Goal: Navigation & Orientation: Find specific page/section

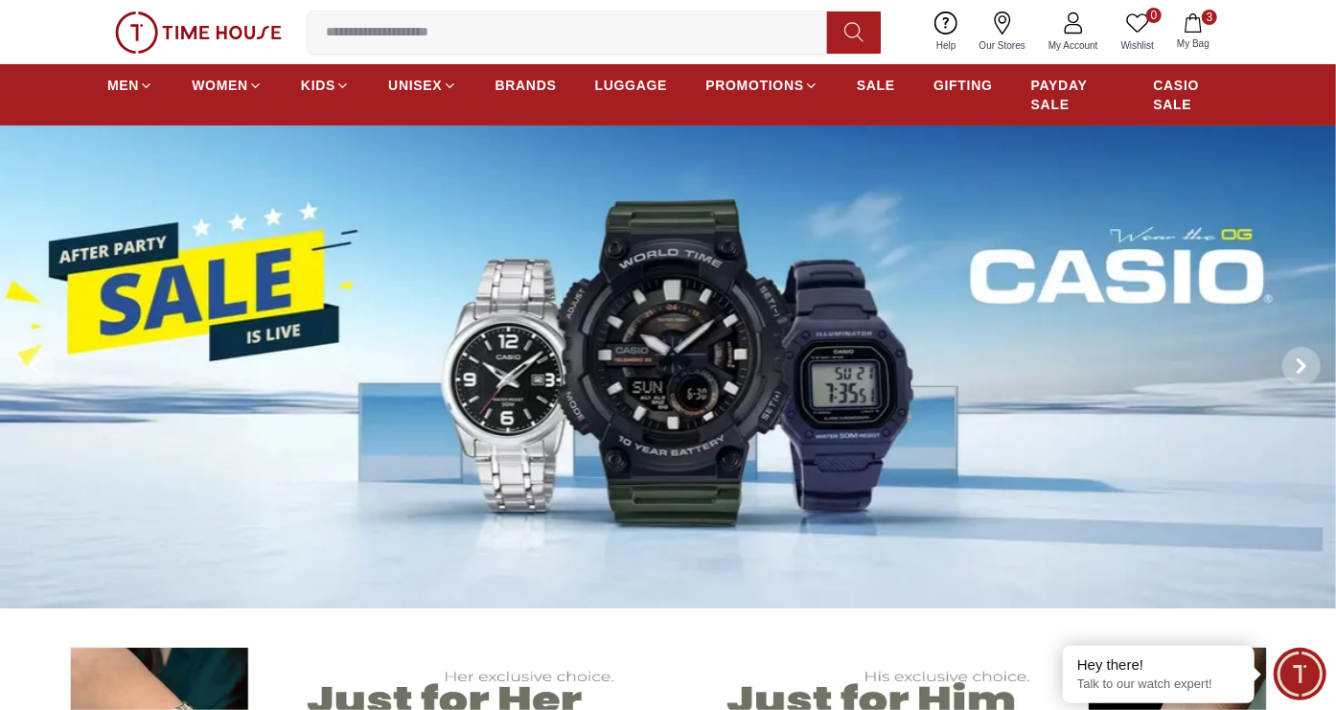
scroll to position [8, 0]
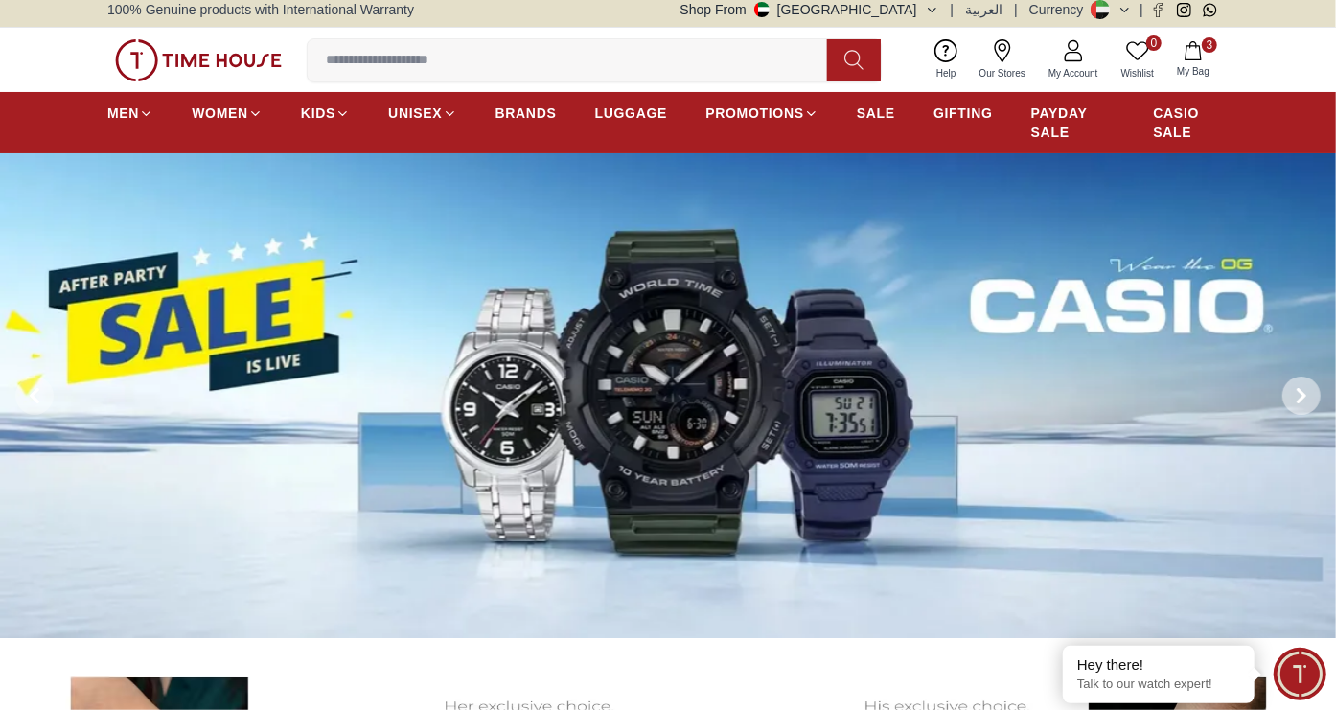
click at [1304, 389] on icon at bounding box center [1300, 395] width 15 height 15
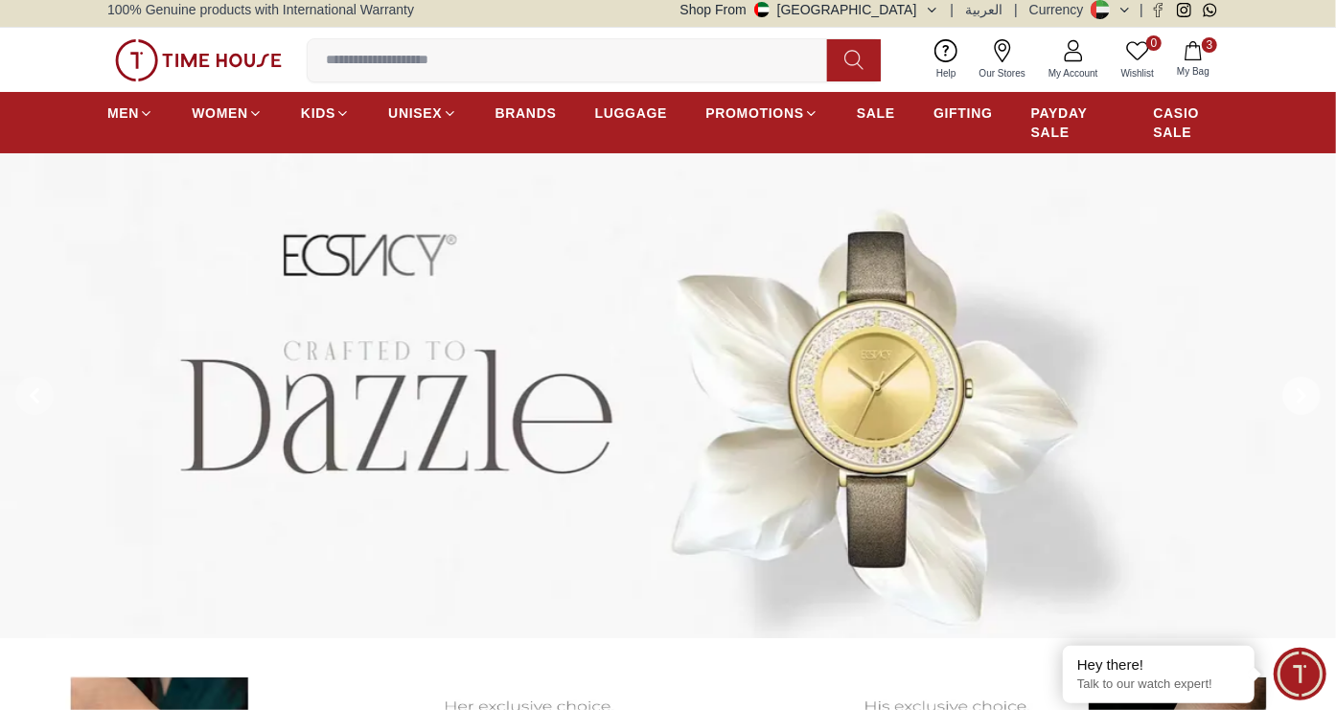
click at [1302, 398] on icon at bounding box center [1301, 396] width 6 height 12
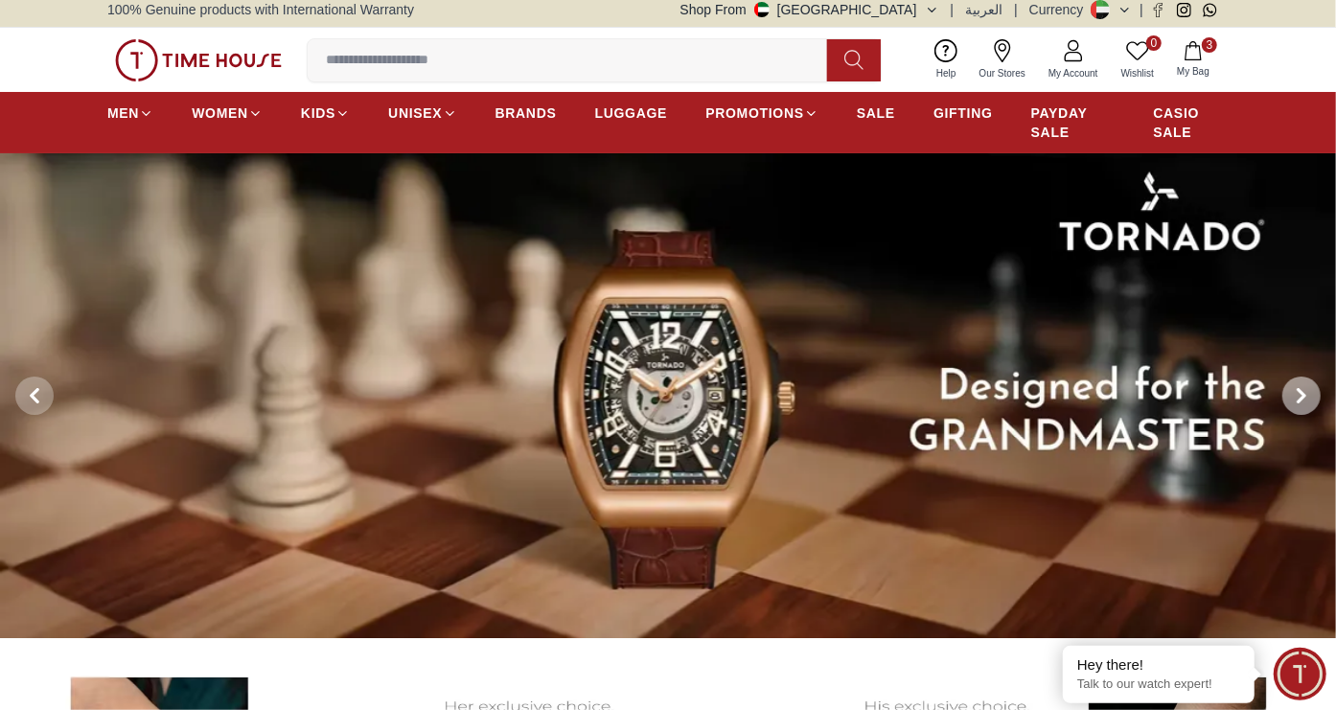
click at [1302, 400] on icon at bounding box center [1300, 395] width 15 height 15
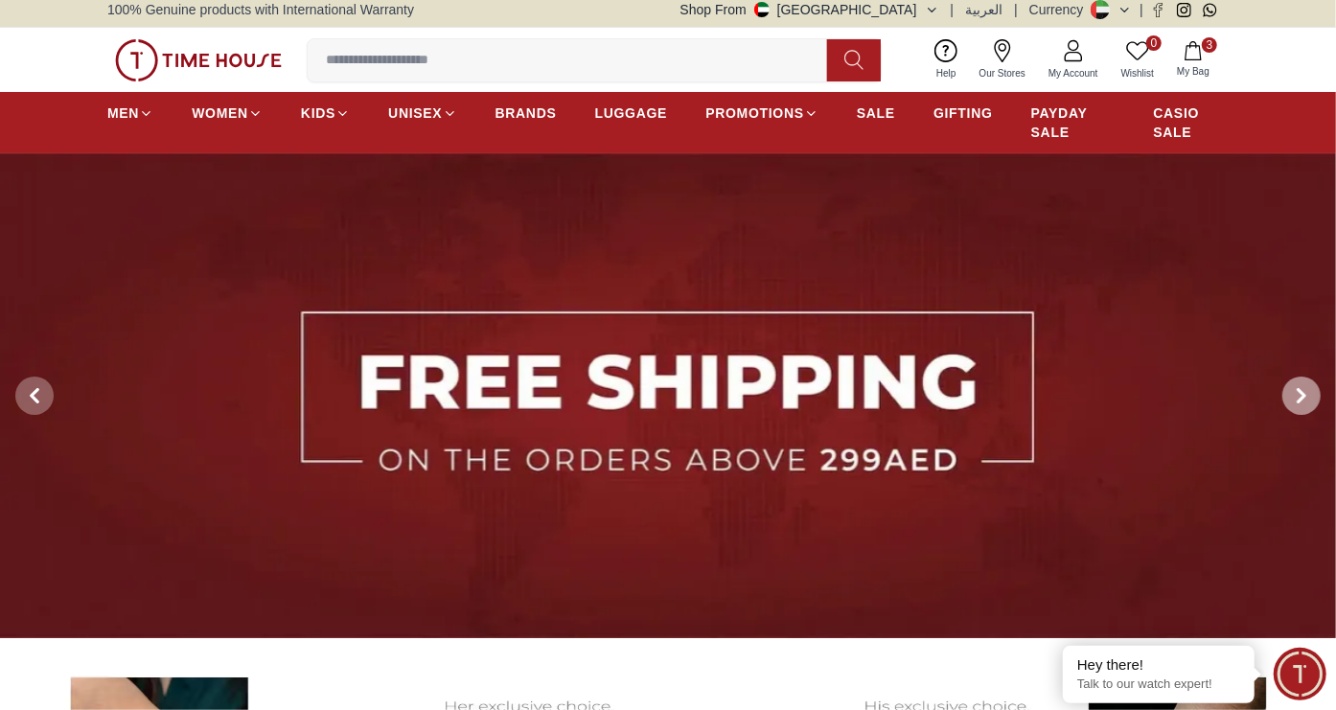
click at [1302, 388] on icon at bounding box center [1300, 395] width 15 height 15
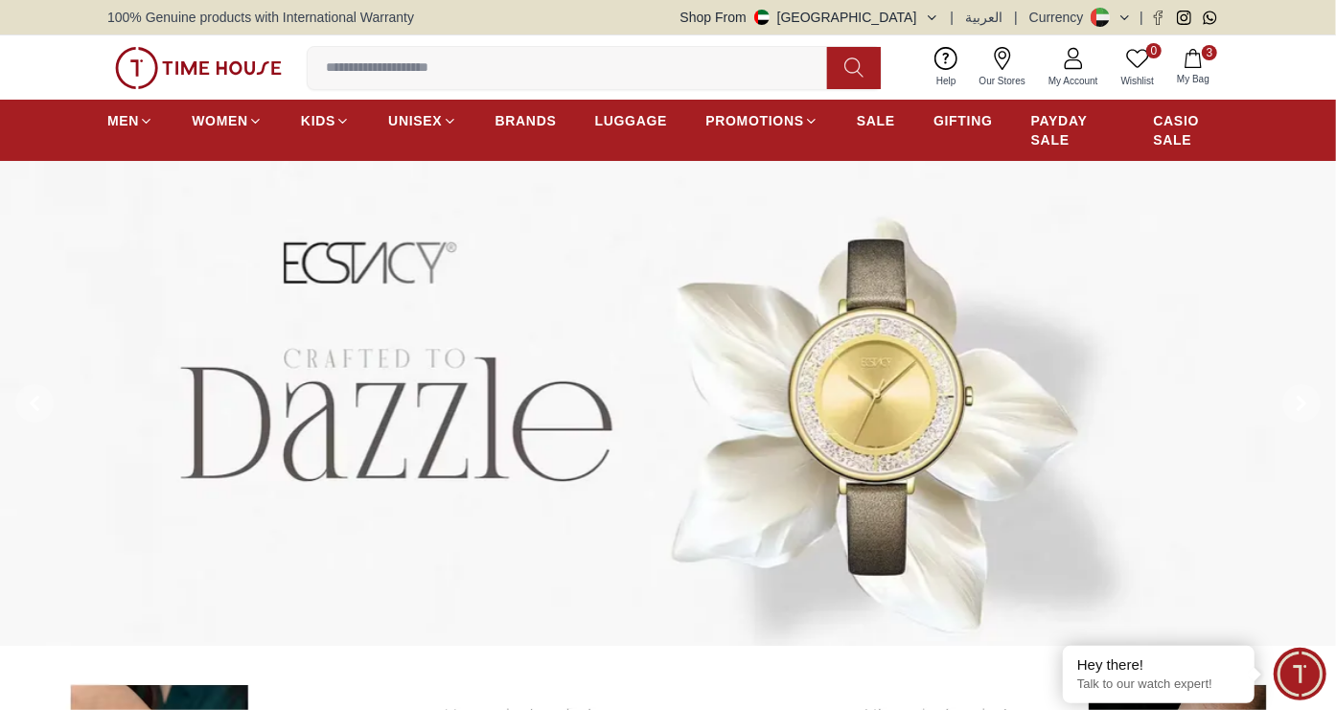
scroll to position [36, 0]
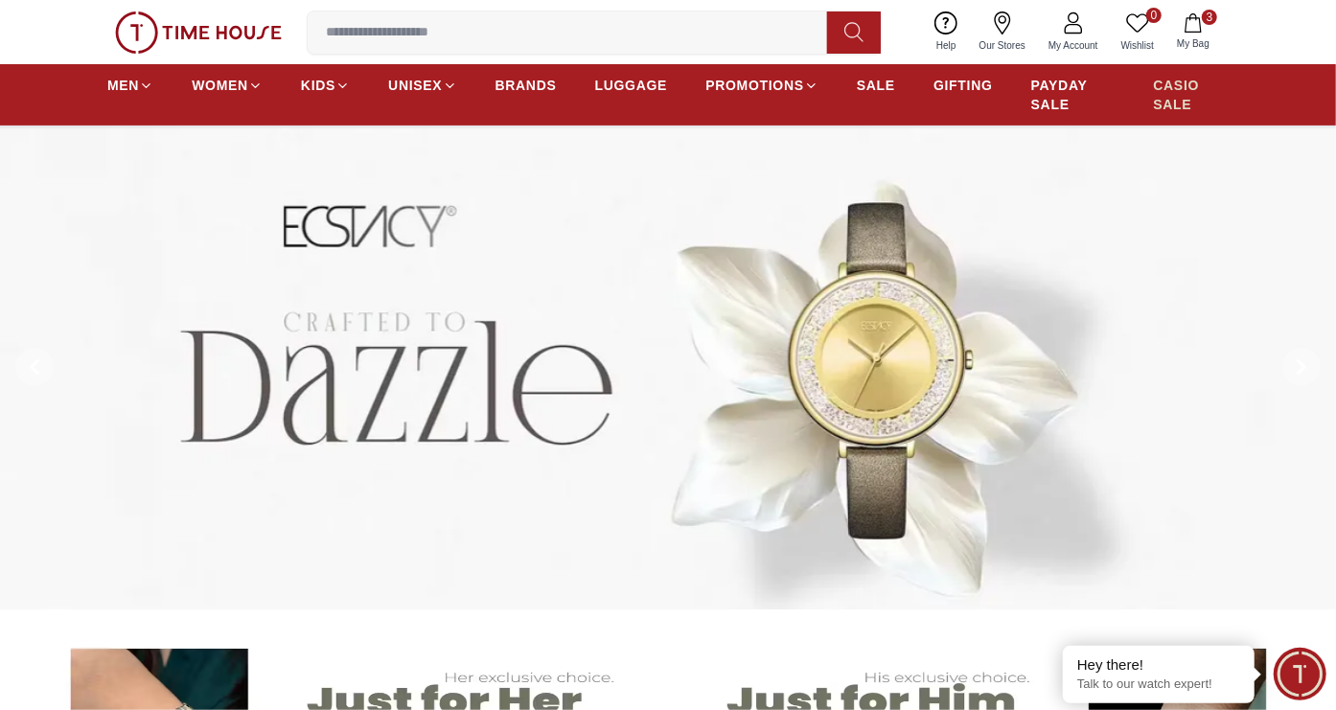
click at [1162, 86] on span "CASIO SALE" at bounding box center [1192, 95] width 76 height 38
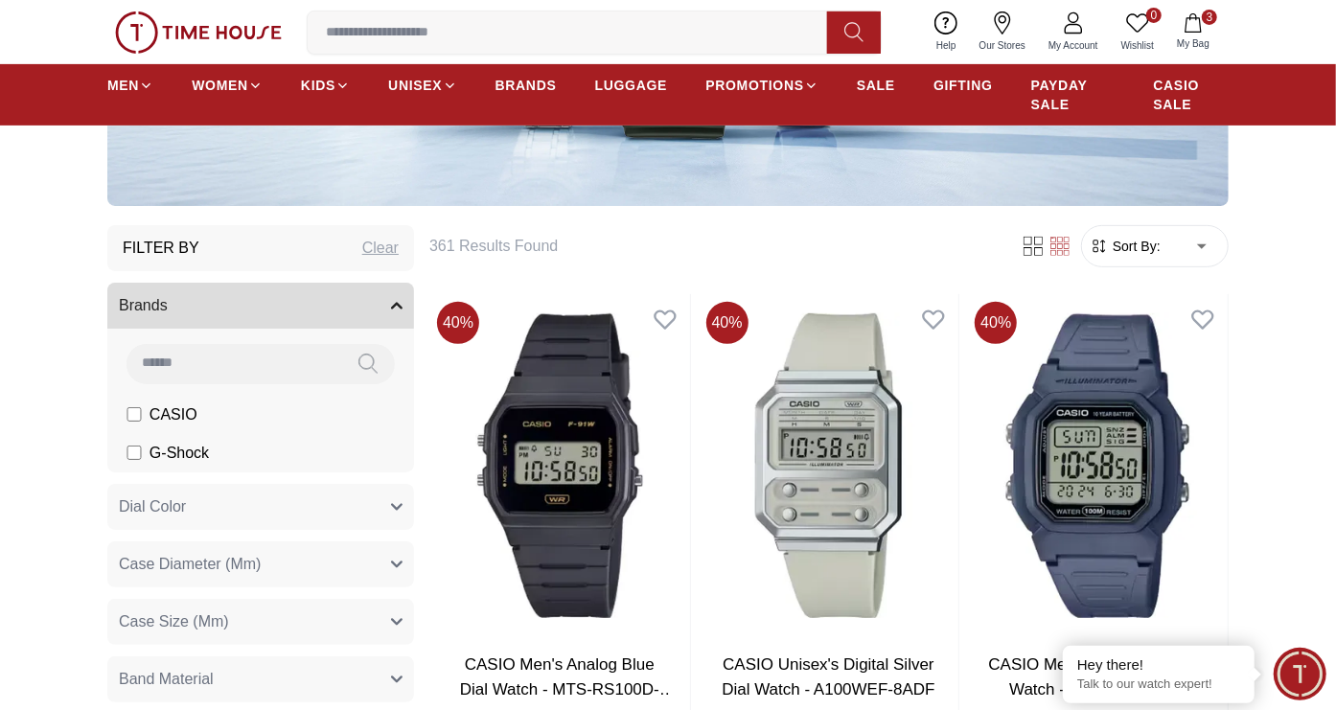
scroll to position [413, 0]
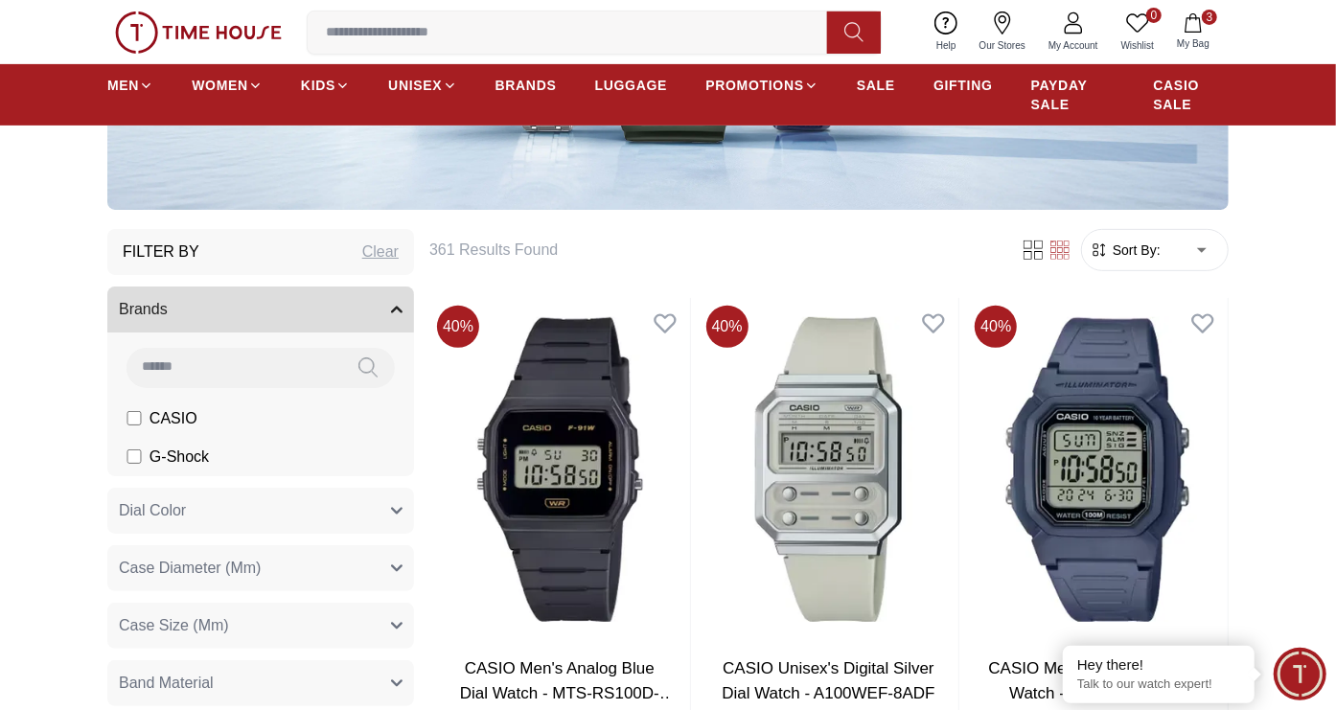
click at [386, 33] on input at bounding box center [575, 32] width 535 height 38
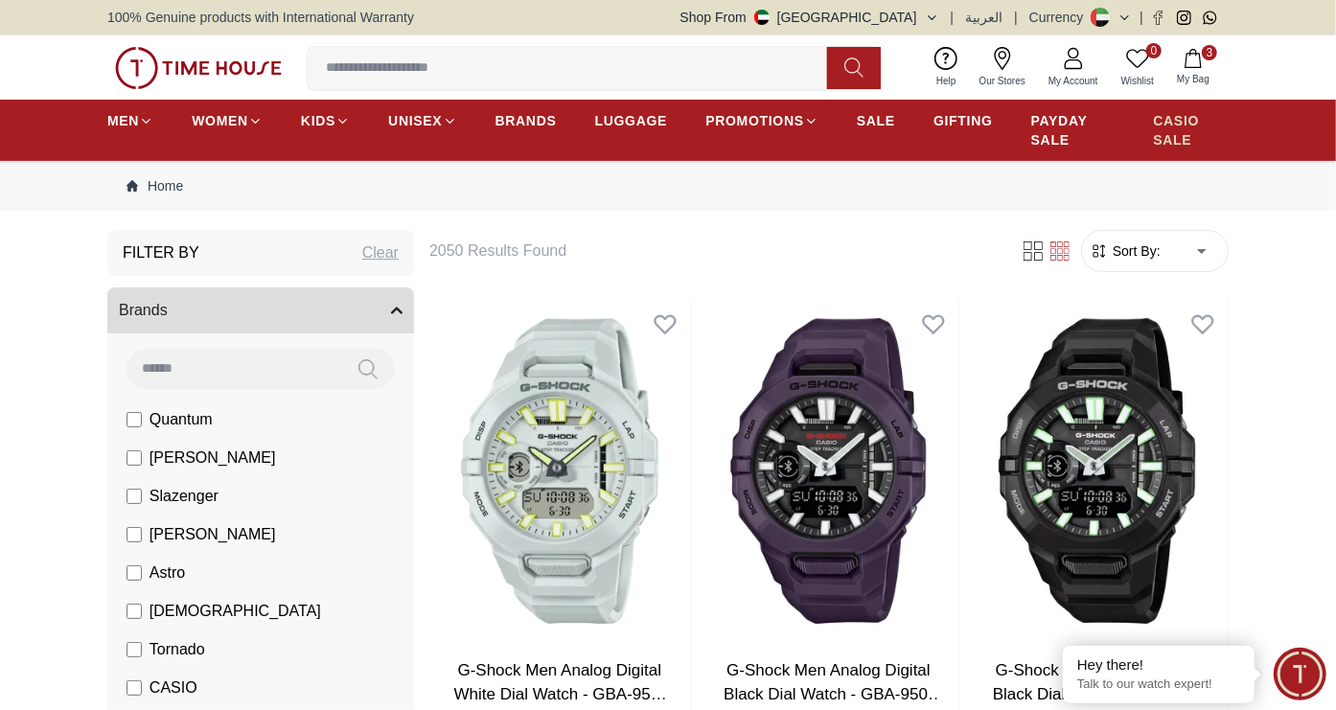
click at [1160, 131] on span "CASIO SALE" at bounding box center [1192, 130] width 76 height 38
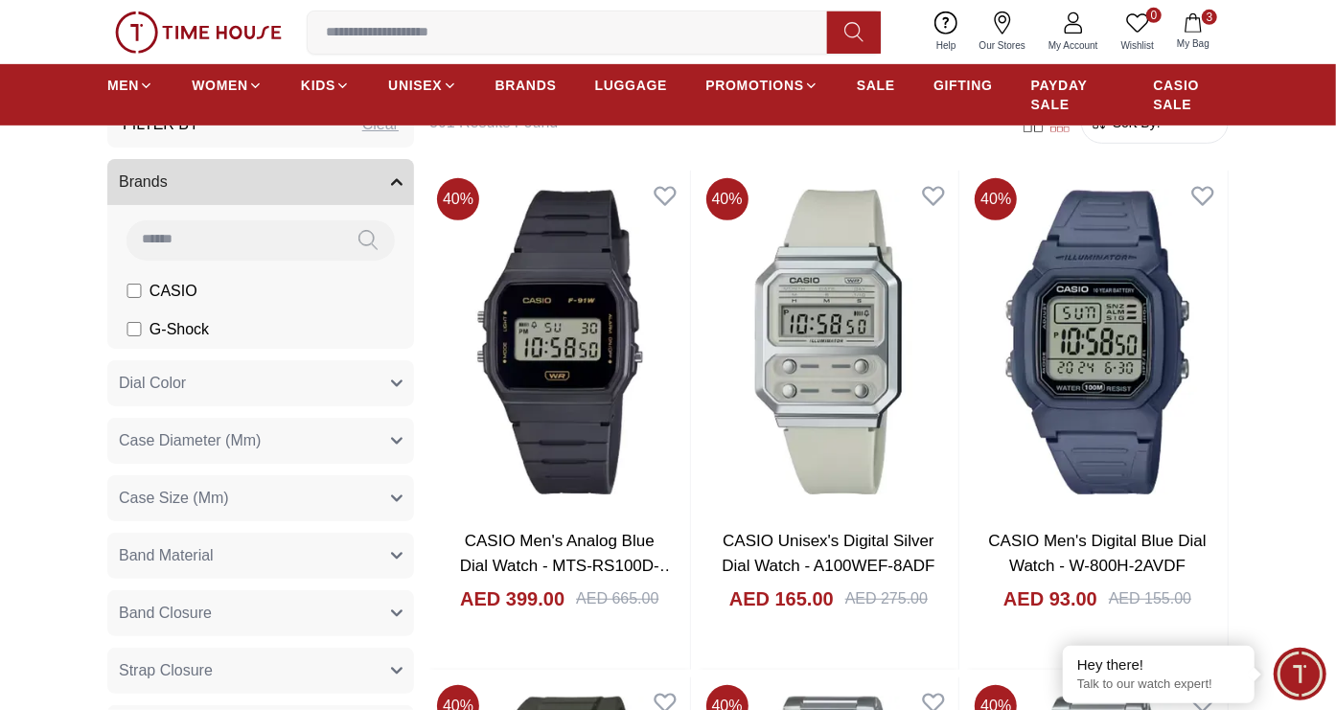
scroll to position [541, 0]
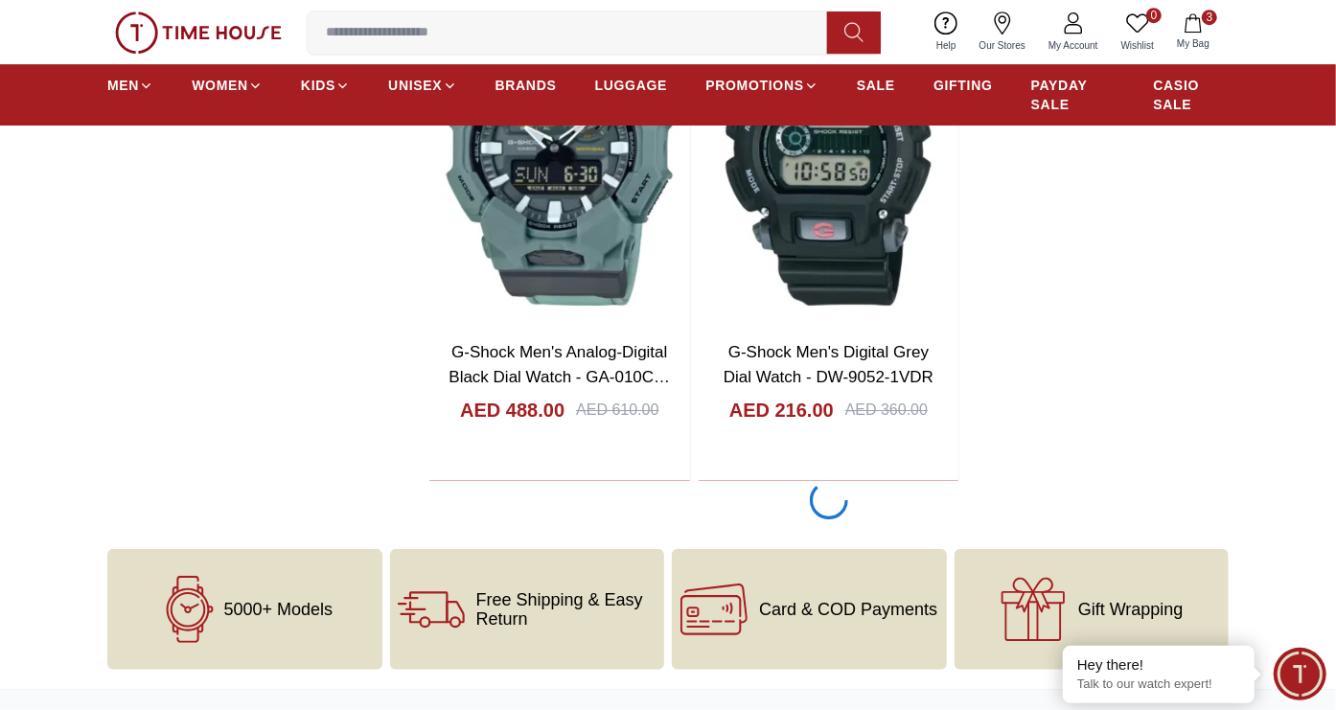
scroll to position [3776, 0]
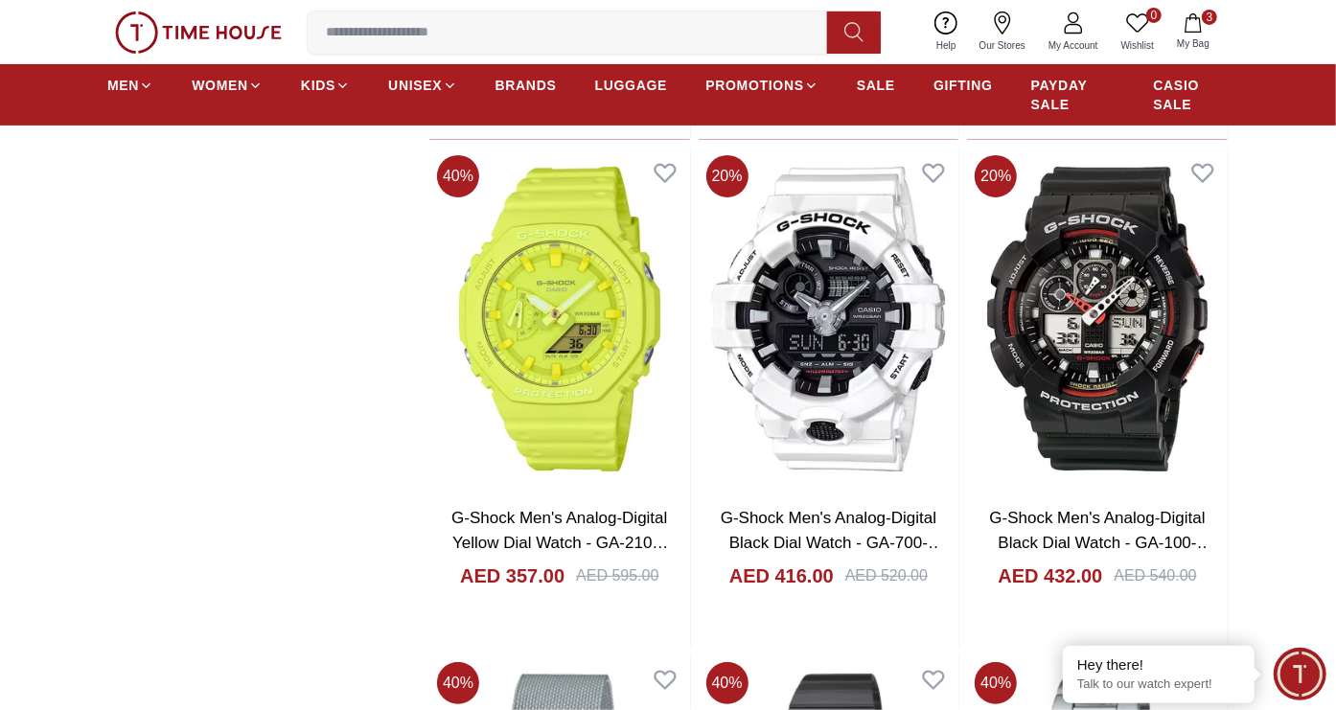
scroll to position [4606, 0]
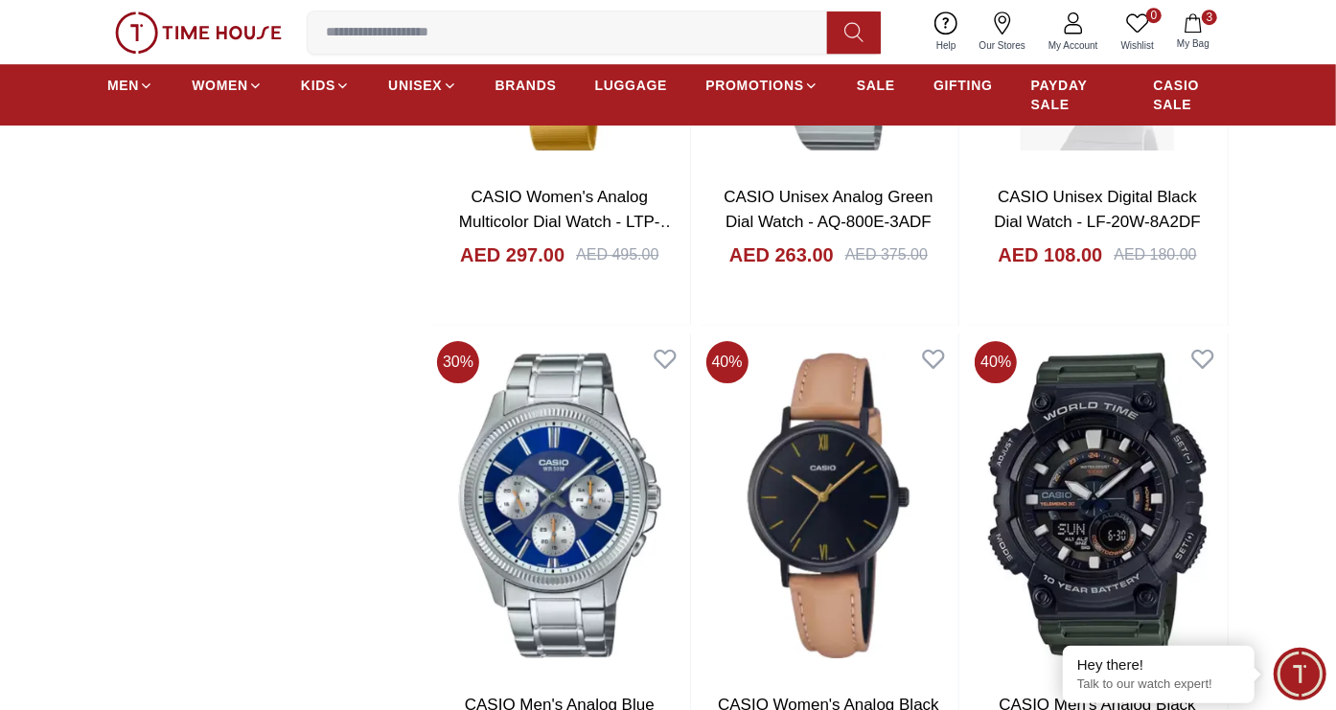
scroll to position [8092, 0]
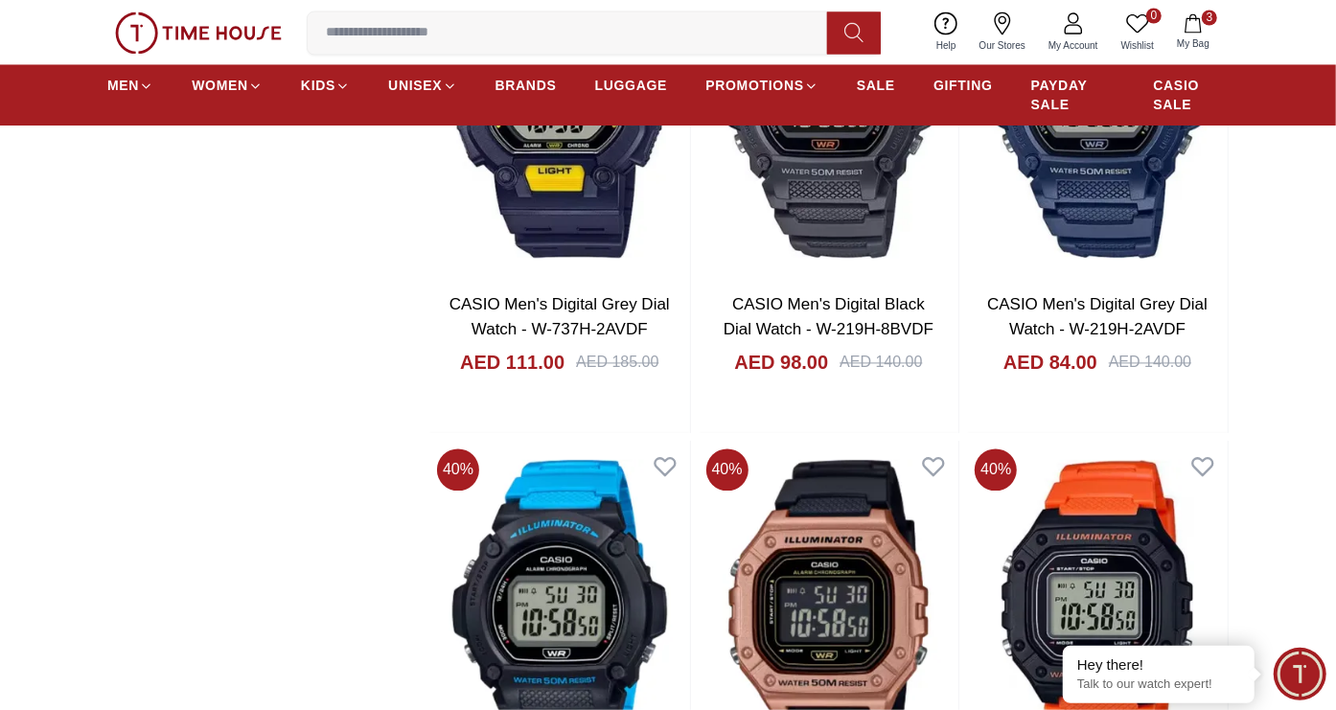
scroll to position [14481, 0]
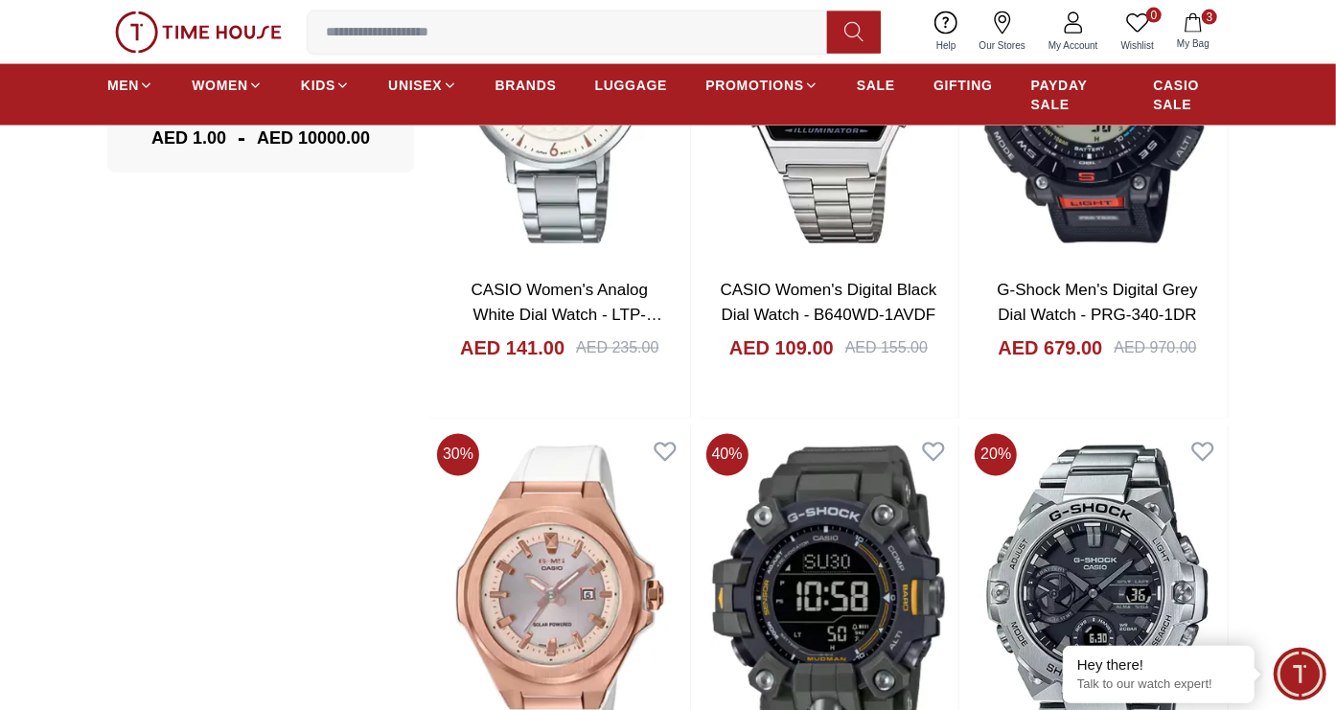
scroll to position [1808, 0]
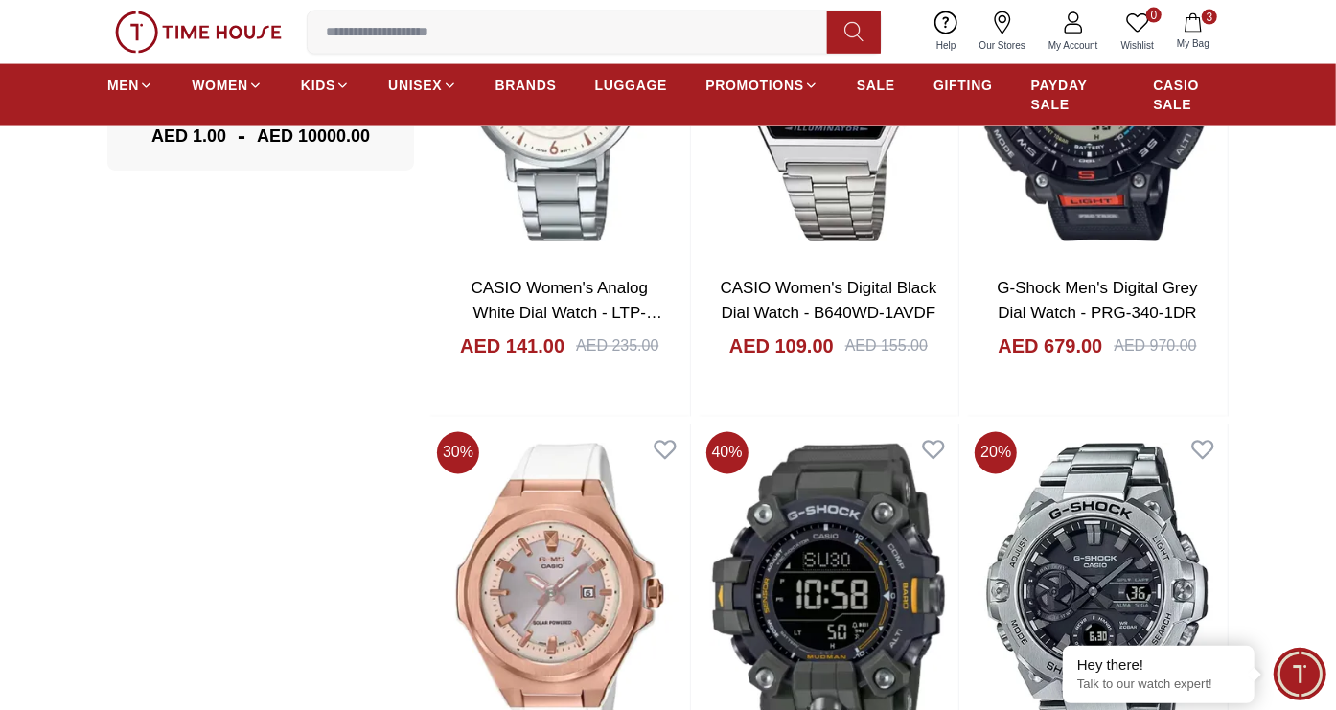
click at [137, 67] on nav "MEN WOMEN KIDS UNISEX BRANDS LUGGAGE PROMOTIONS SALE GIFTING PAYDAY SALE CASIO …" at bounding box center [667, 94] width 1121 height 61
click at [139, 83] on icon at bounding box center [146, 86] width 14 height 14
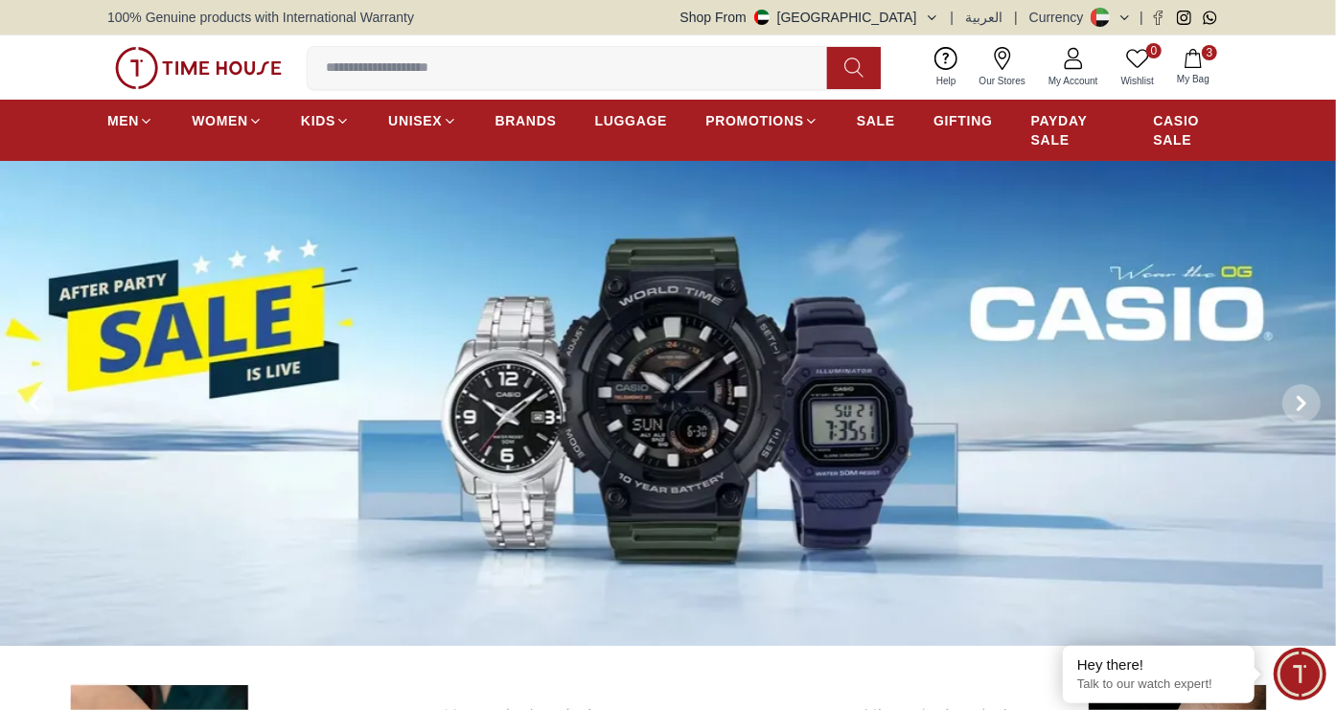
click at [927, 20] on button "Shop From UAE" at bounding box center [809, 17] width 259 height 19
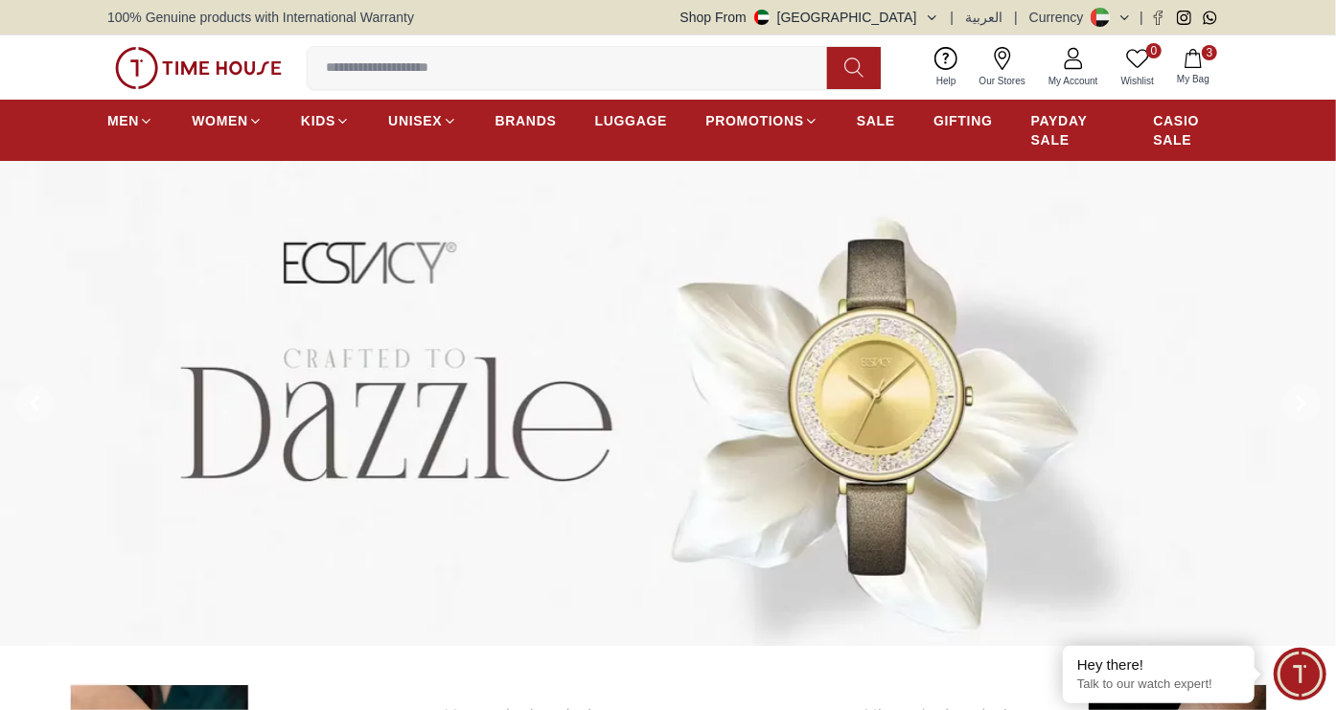
click at [1085, 18] on div "Currency" at bounding box center [1060, 17] width 62 height 19
click at [1122, 11] on icon at bounding box center [1124, 18] width 14 height 14
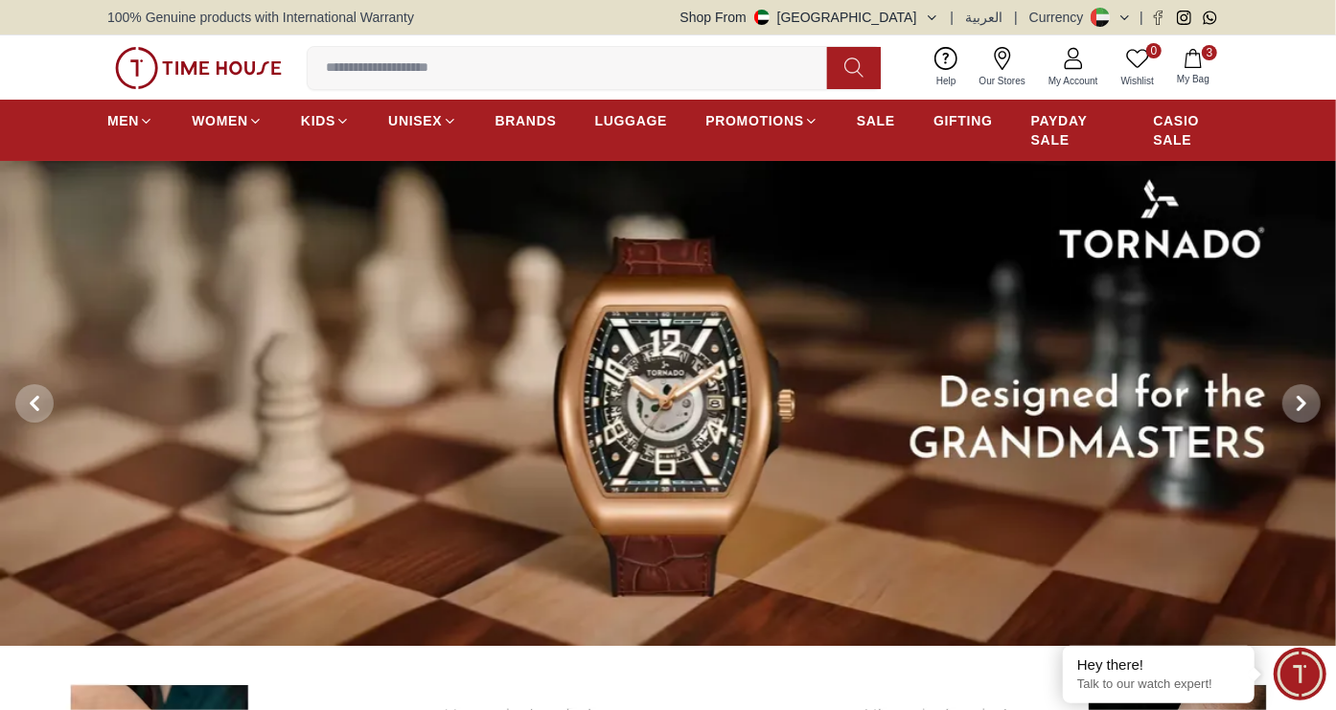
click at [1124, 13] on icon at bounding box center [1124, 18] width 14 height 14
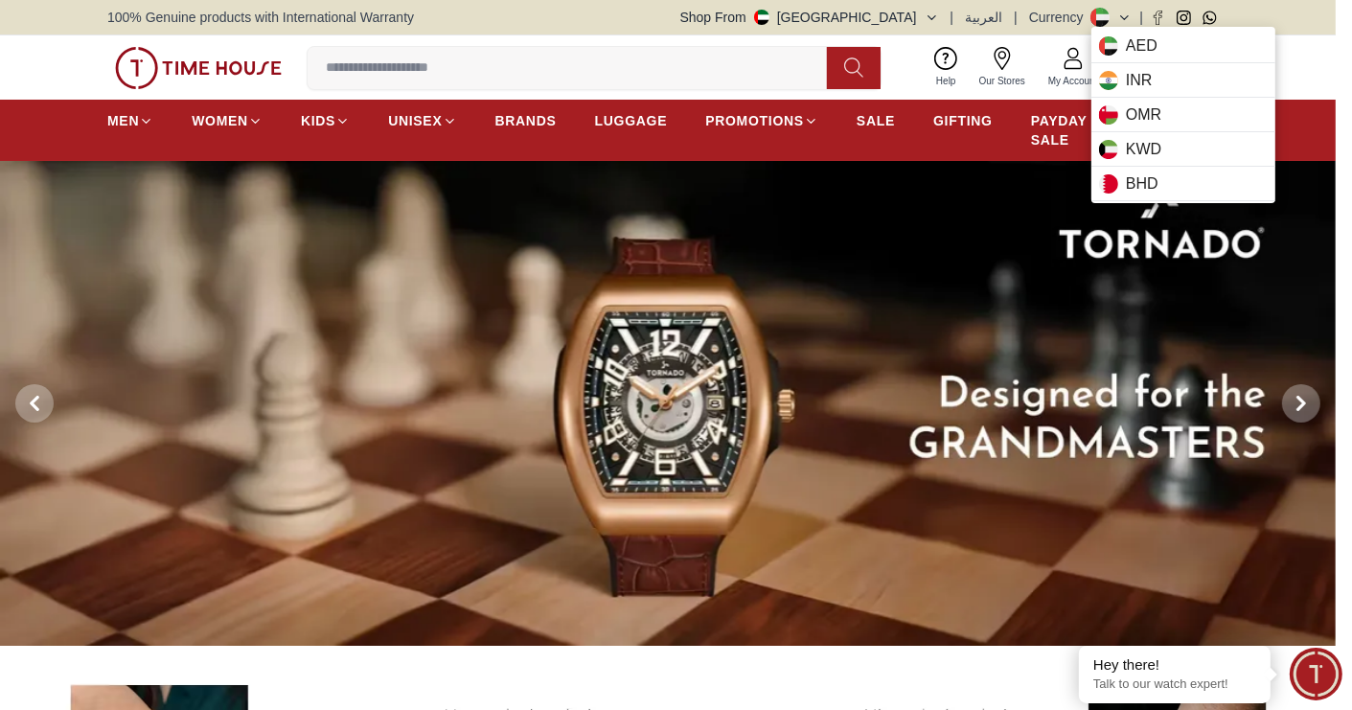
click at [929, 22] on div at bounding box center [676, 355] width 1352 height 710
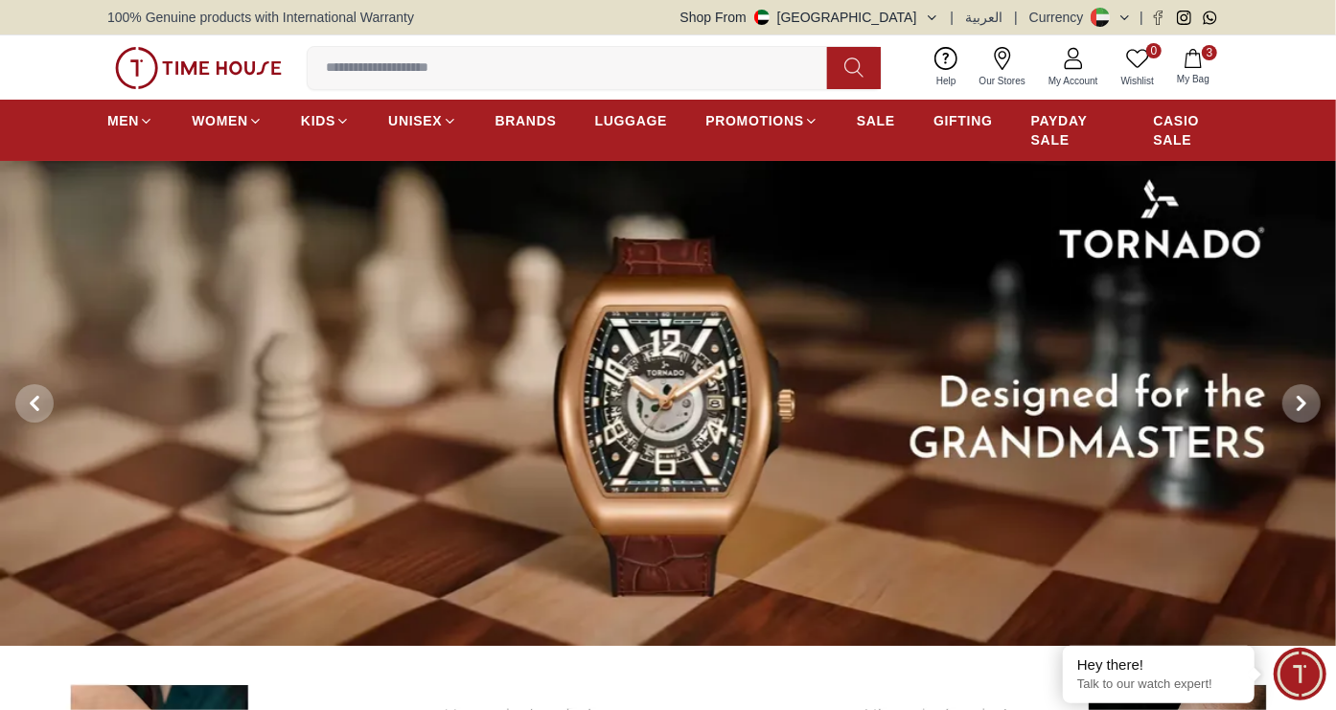
click at [949, 10] on div "Shop From UAE | العربية | Currency |" at bounding box center [954, 17] width 548 height 19
click at [938, 12] on icon "button" at bounding box center [932, 18] width 14 height 14
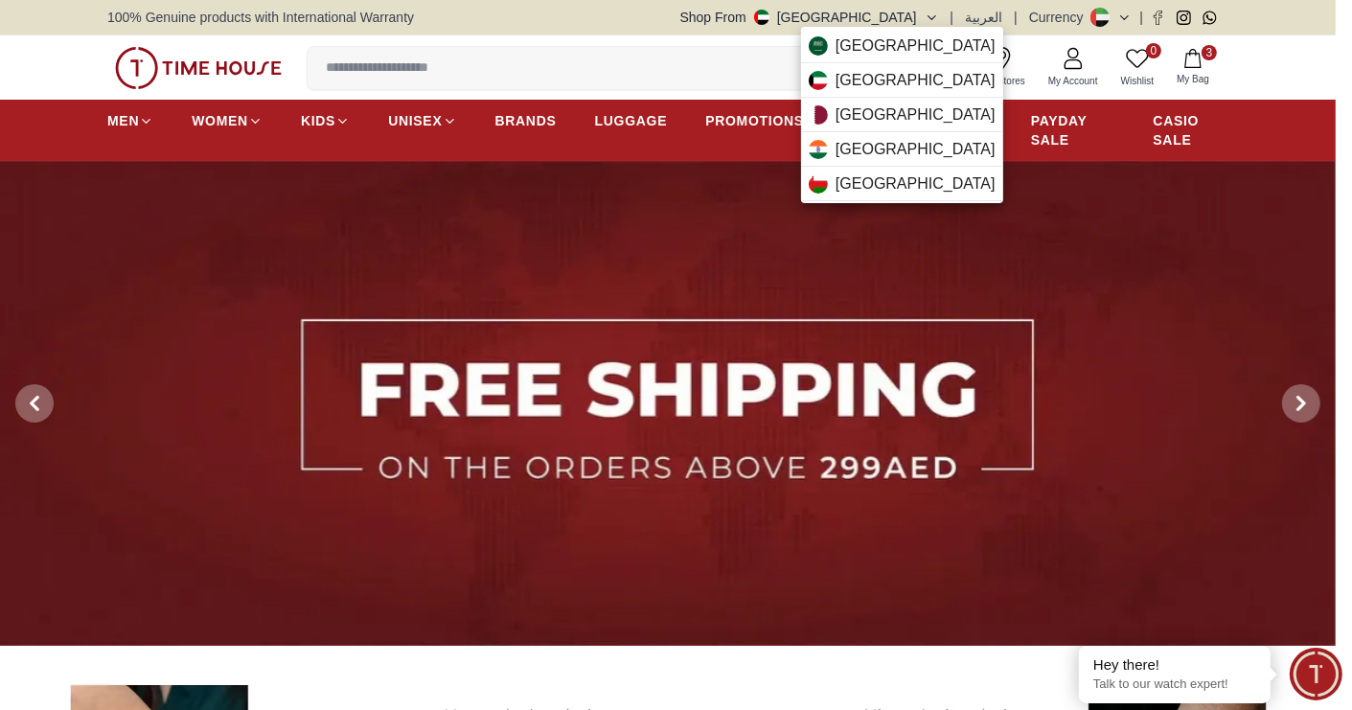
click at [1125, 16] on div at bounding box center [676, 355] width 1352 height 710
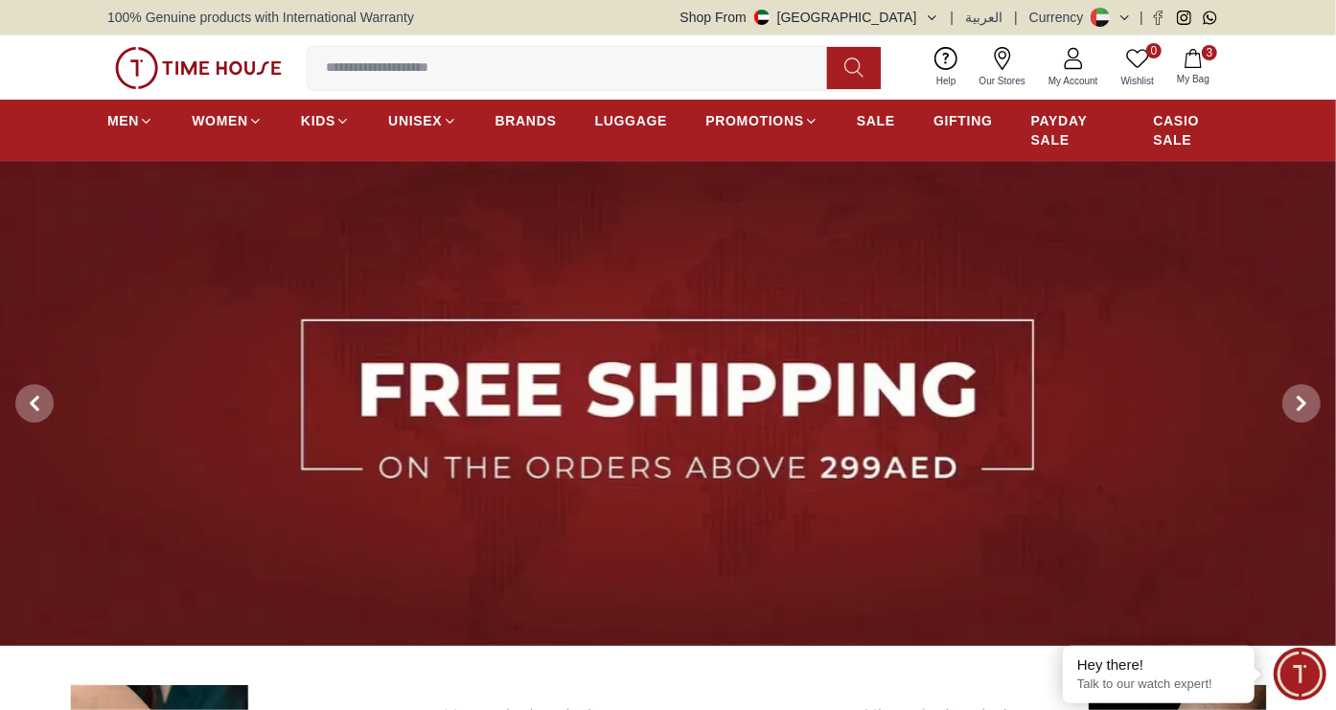
click at [1125, 16] on icon at bounding box center [1124, 18] width 14 height 14
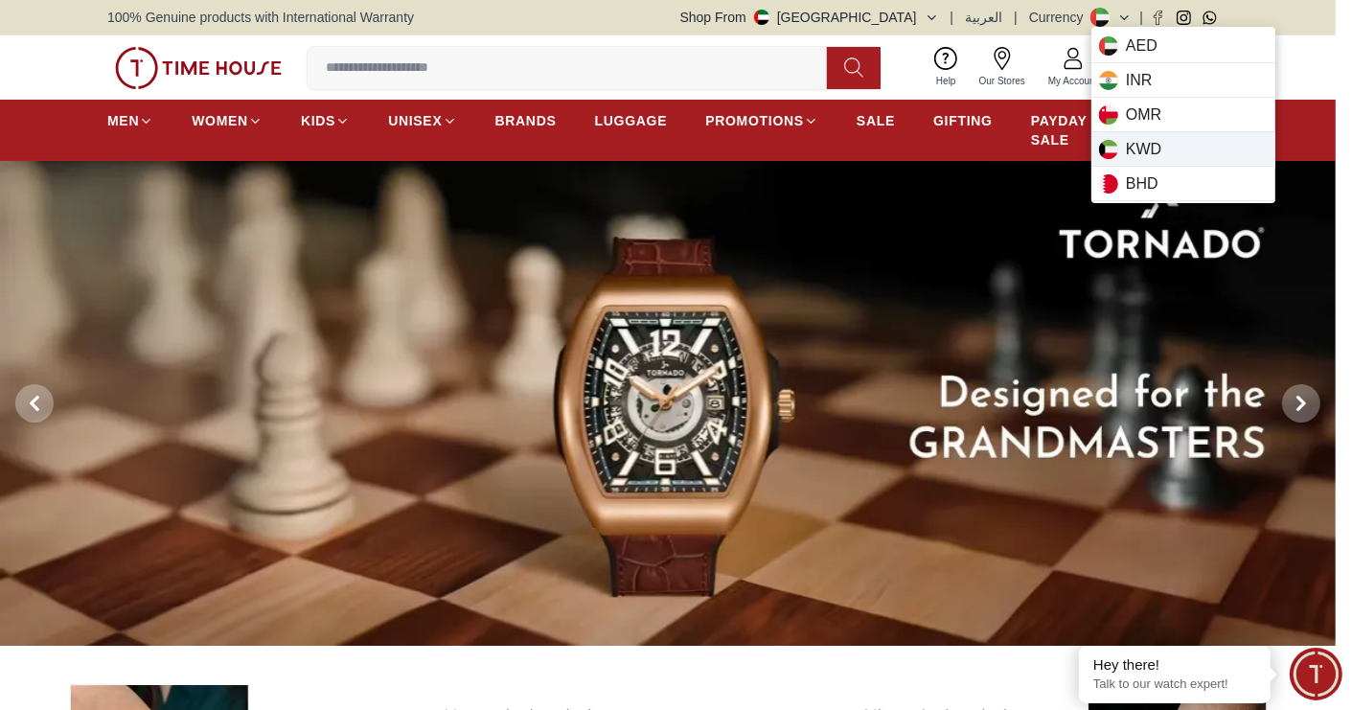
click at [1138, 143] on span "KWD" at bounding box center [1143, 149] width 35 height 23
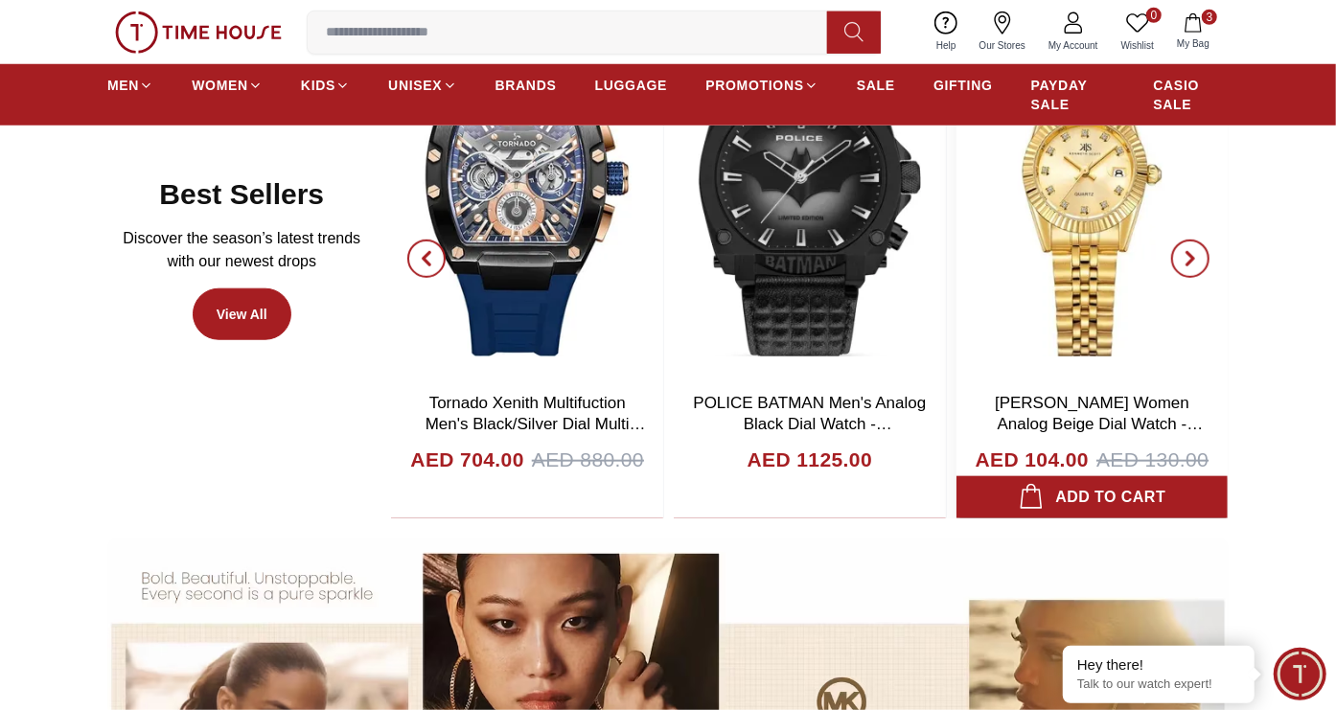
scroll to position [912, 0]
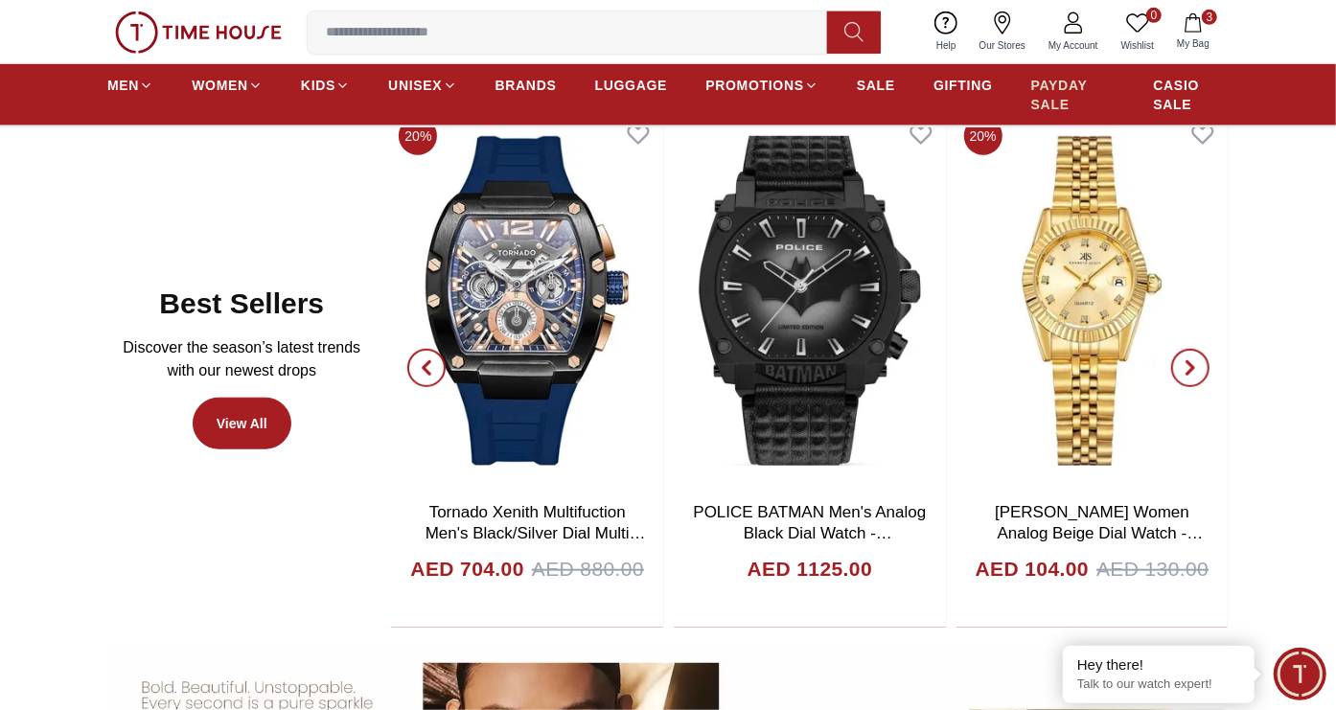
click at [1053, 105] on span "PAYDAY SALE" at bounding box center [1073, 95] width 84 height 38
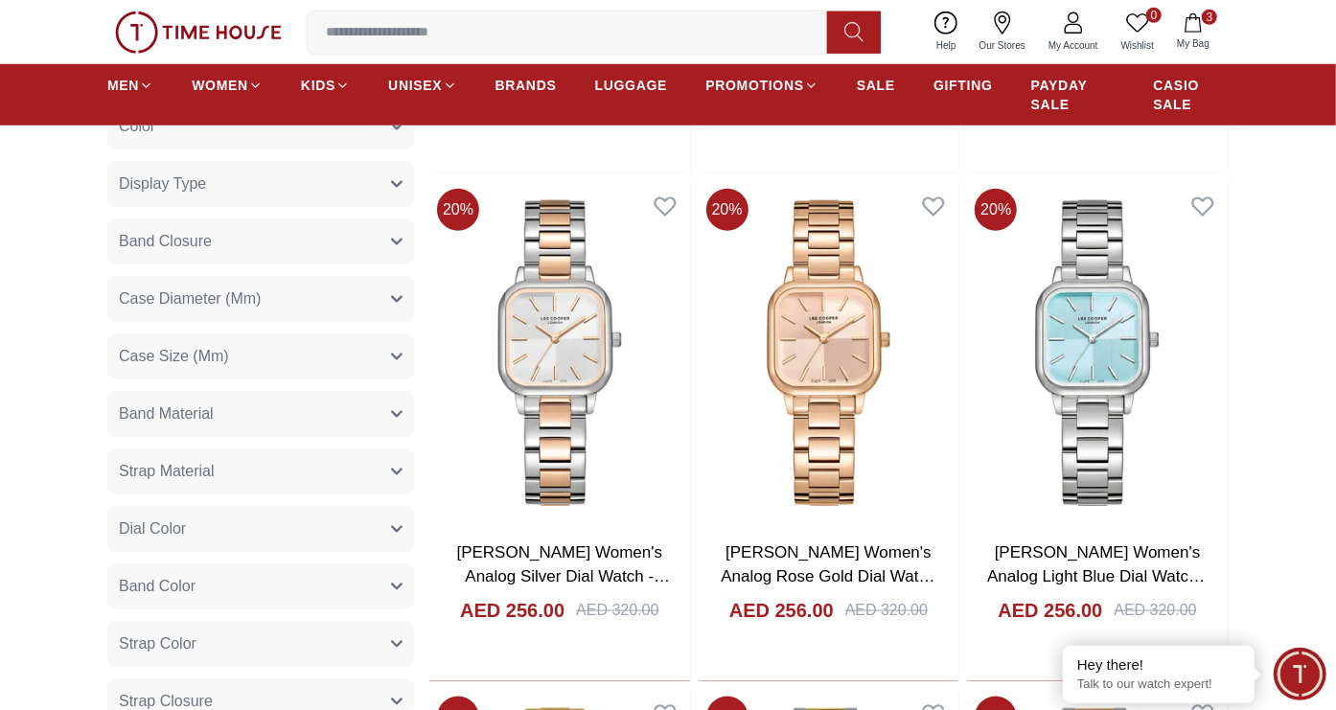
scroll to position [1036, 0]
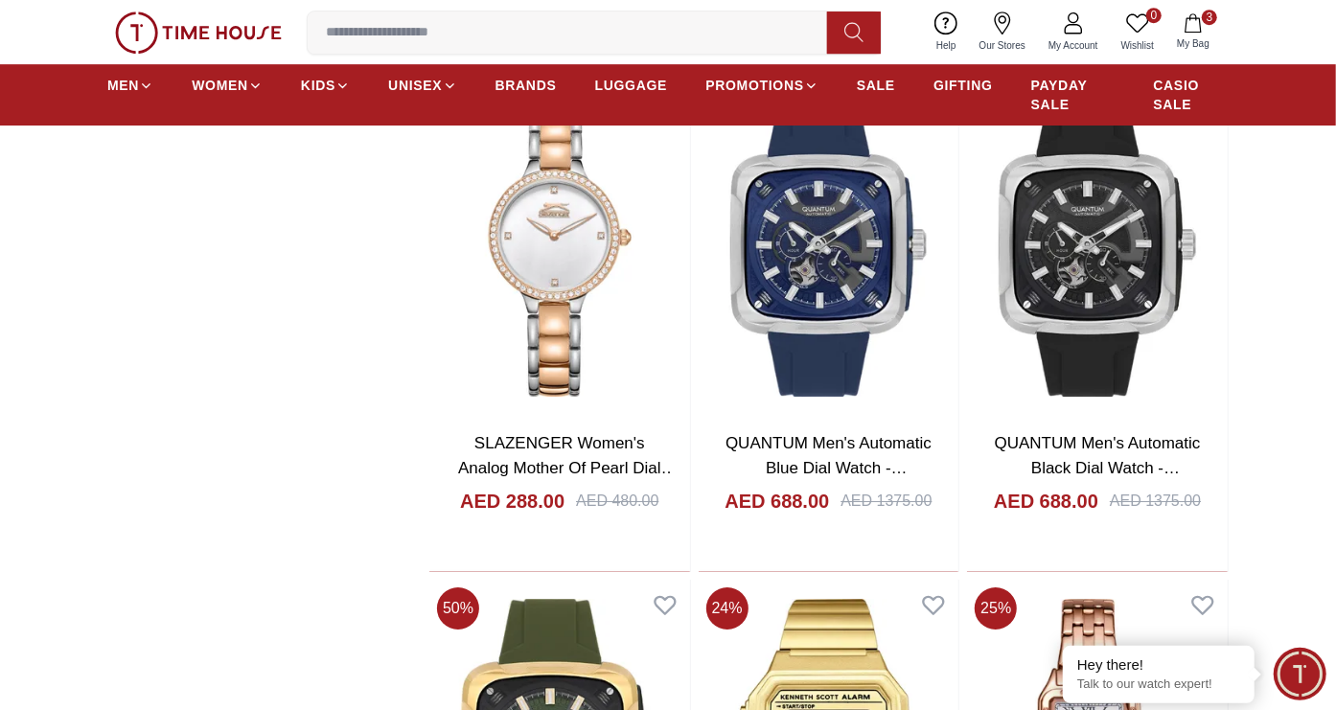
scroll to position [3684, 0]
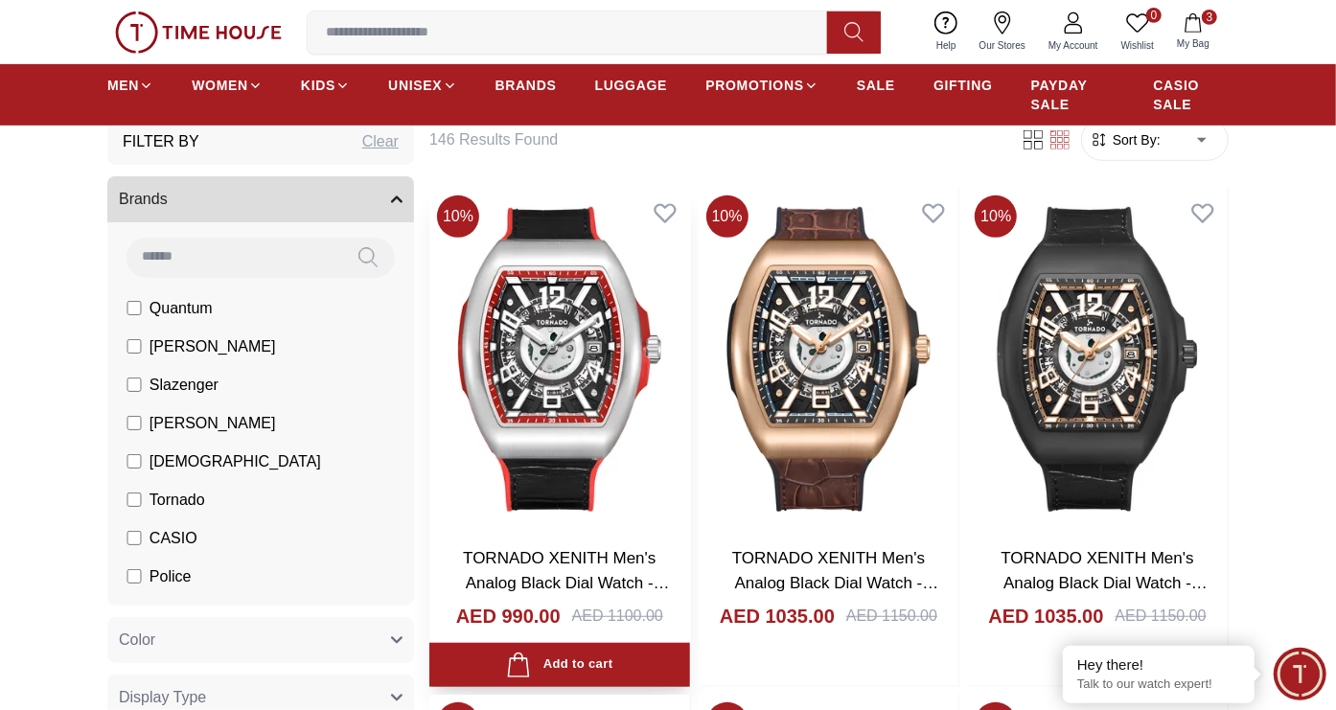
scroll to position [274, 0]
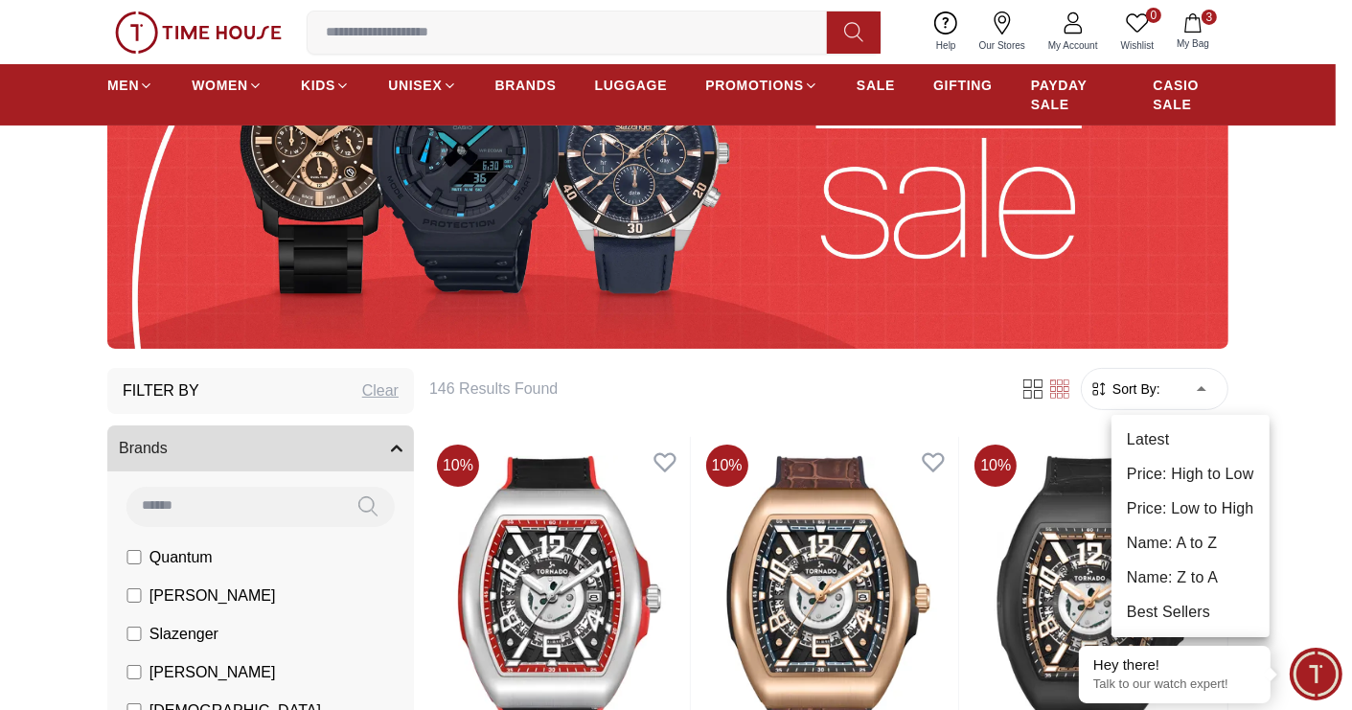
click at [824, 422] on div at bounding box center [676, 355] width 1352 height 710
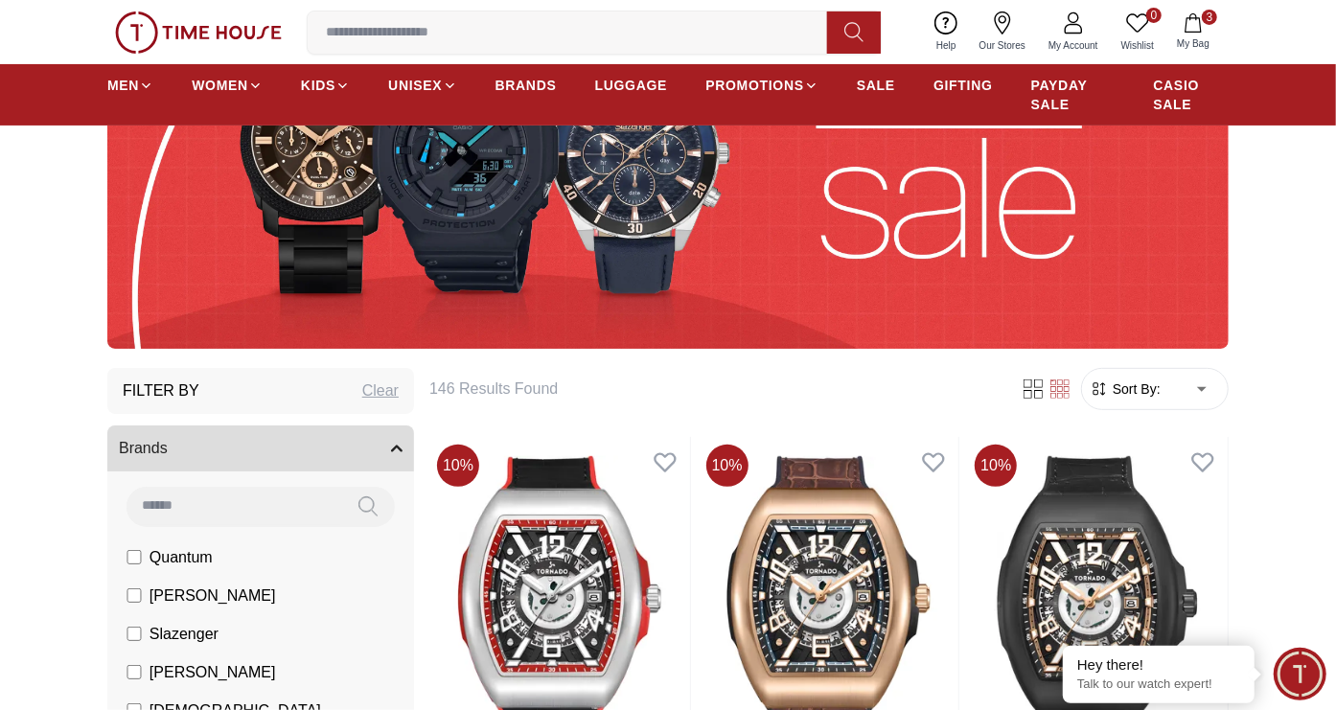
click at [1113, 393] on span "Sort By:" at bounding box center [1134, 388] width 52 height 19
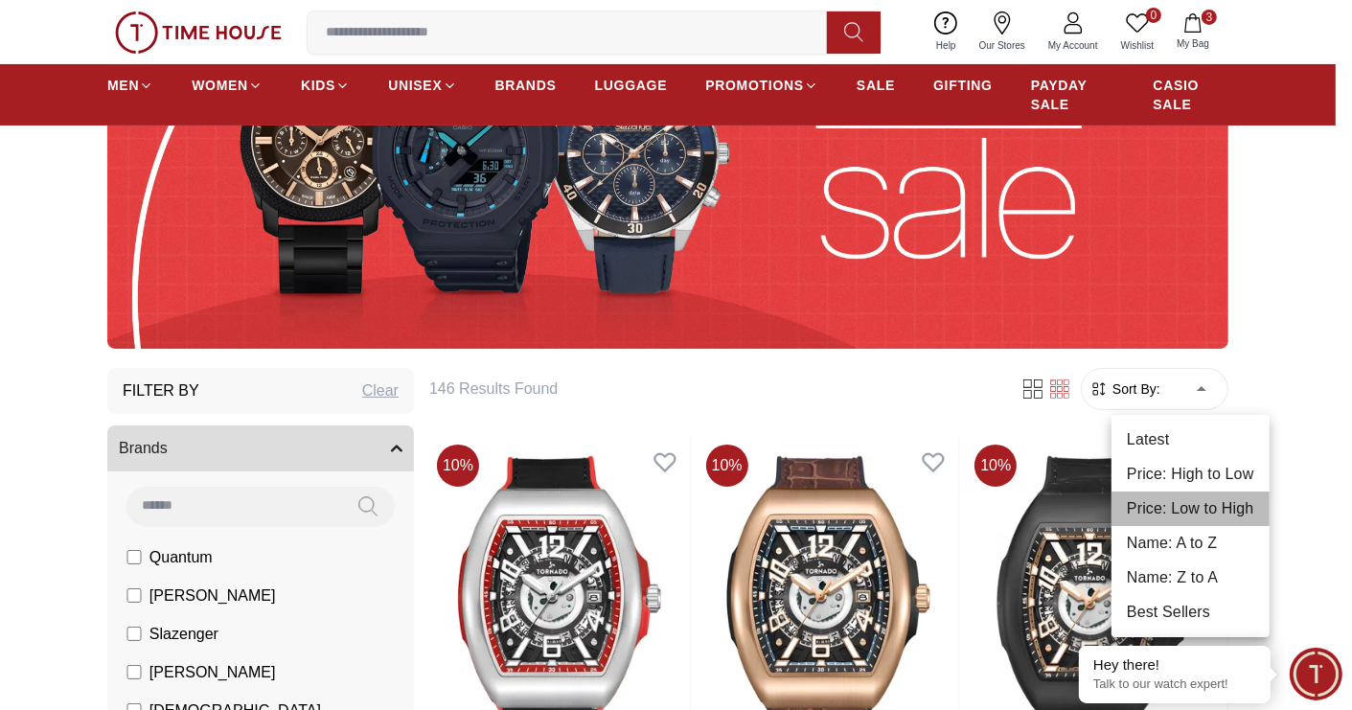
click at [1144, 495] on li "Price: Low to High" at bounding box center [1190, 508] width 158 height 34
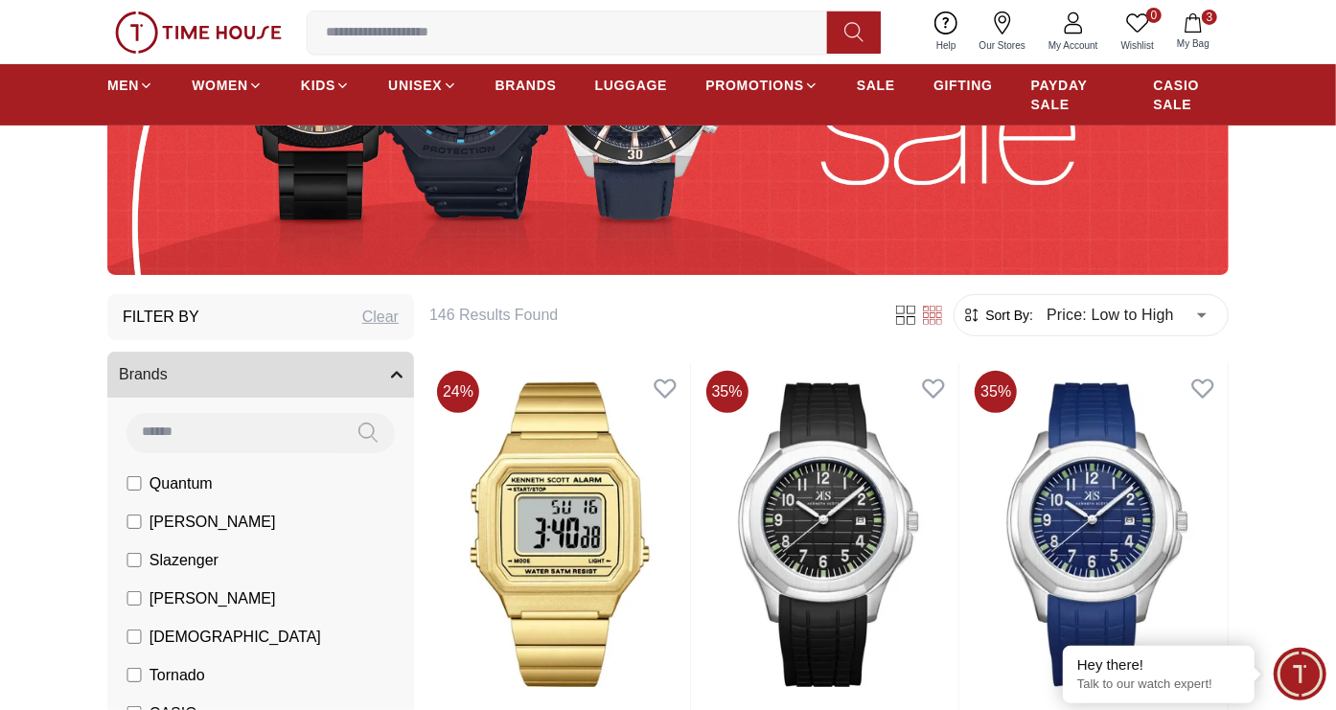
scroll to position [196, 0]
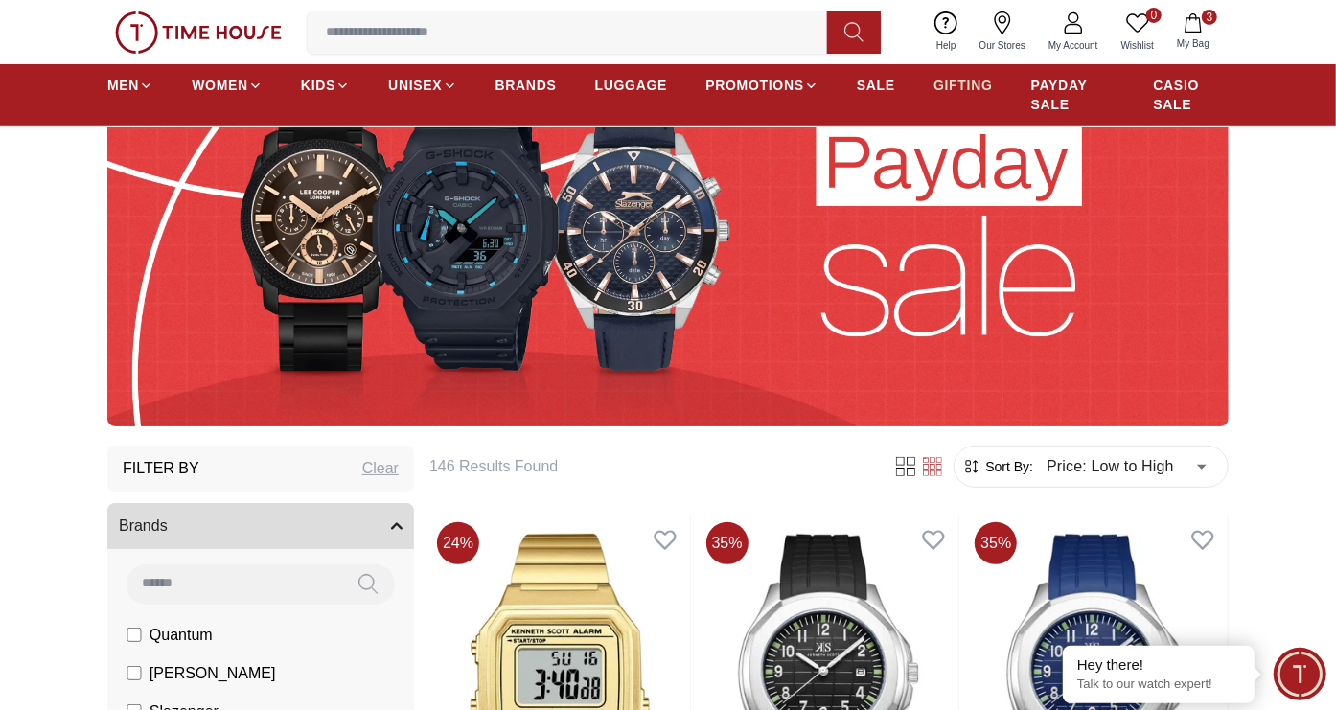
click at [947, 91] on span "GIFTING" at bounding box center [962, 85] width 59 height 19
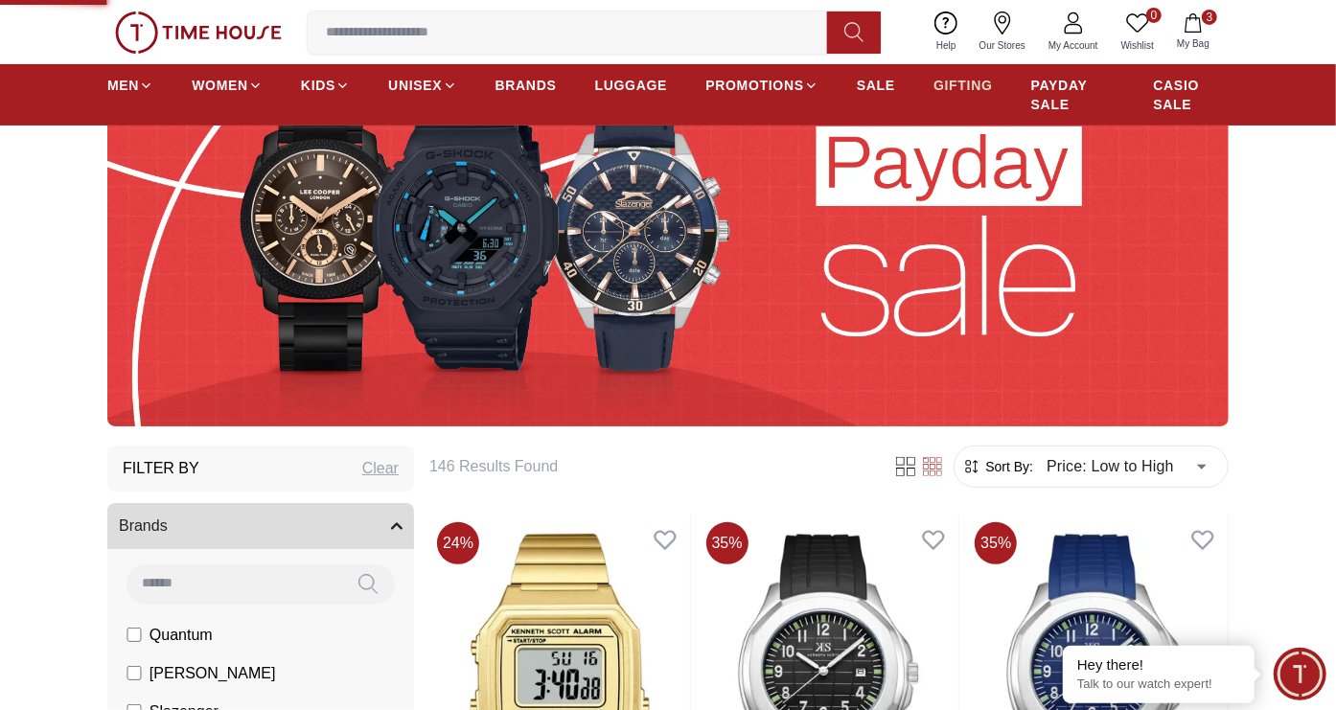
type input "******"
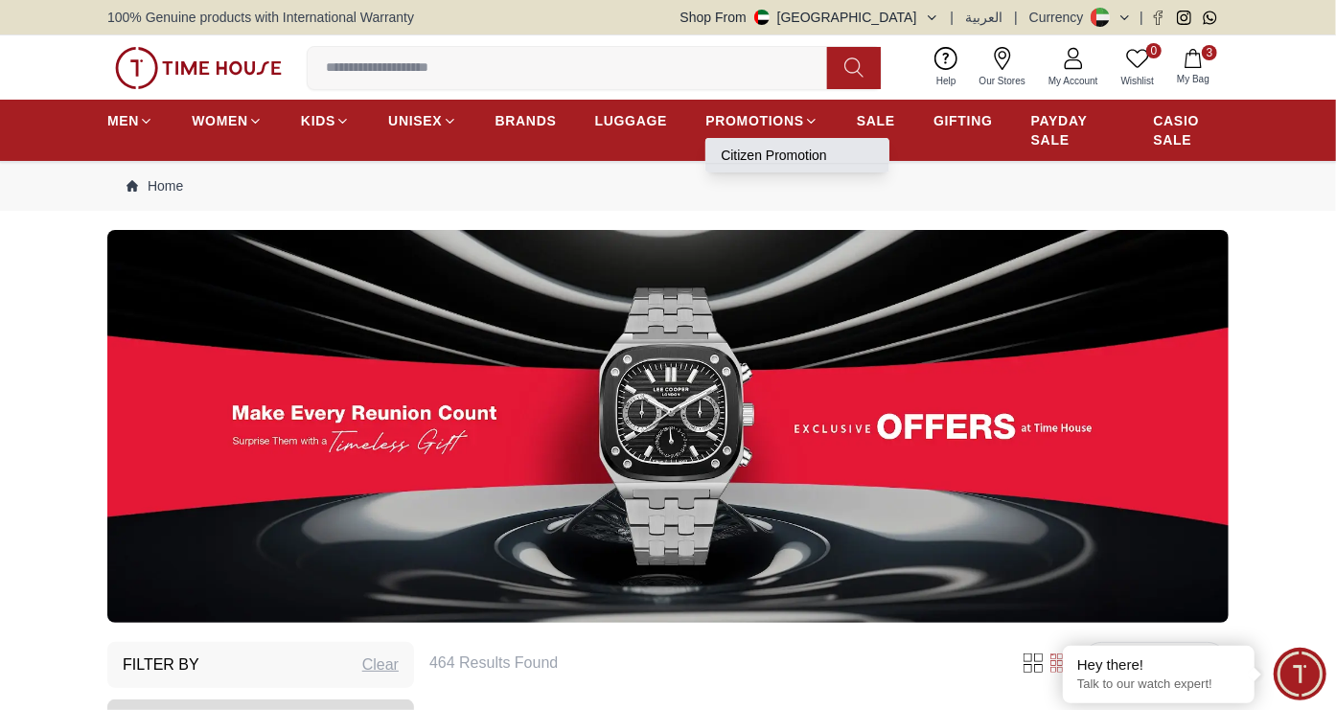
click at [770, 153] on link "Citizen Promotion" at bounding box center [796, 155] width 153 height 19
click at [770, 153] on ul "MEN WOMEN KIDS UNISEX BRANDS LUGGAGE PROMOTIONS SALE GIFTING PAYDAY SALE CASIO …" at bounding box center [667, 130] width 1121 height 54
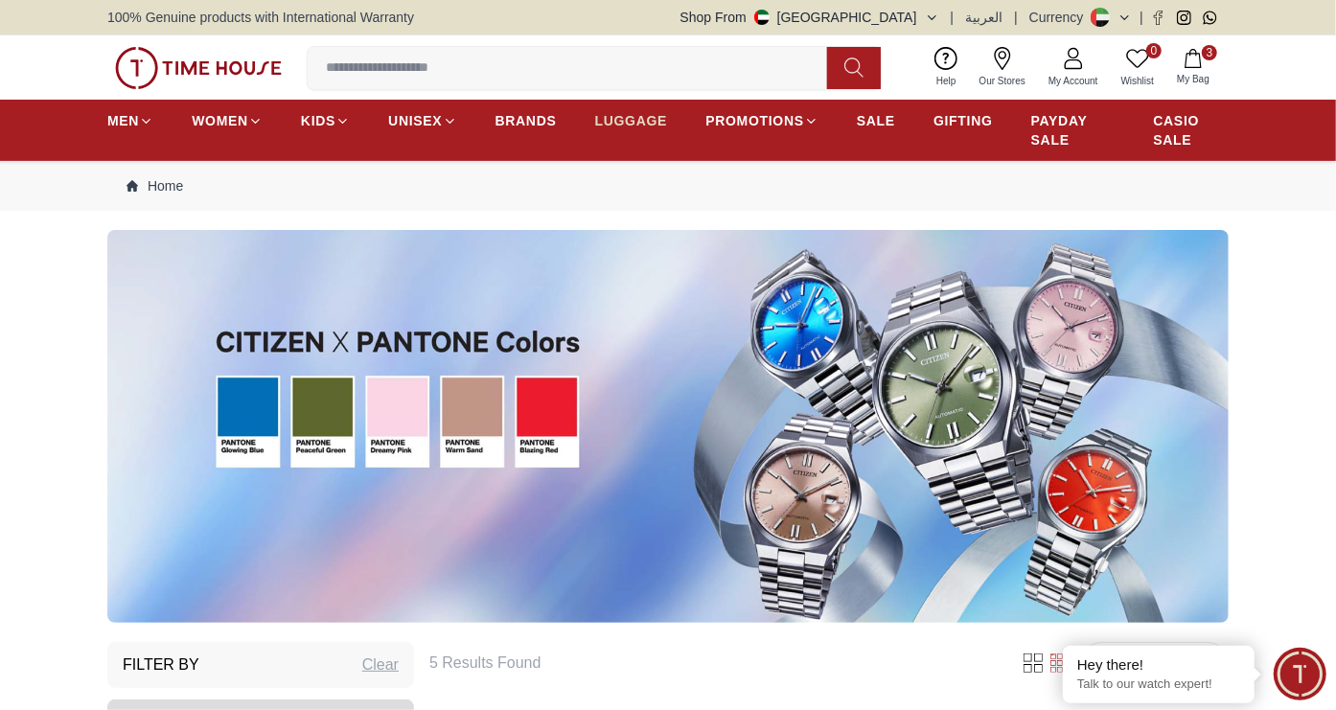
click at [628, 125] on span "LUGGAGE" at bounding box center [631, 120] width 73 height 19
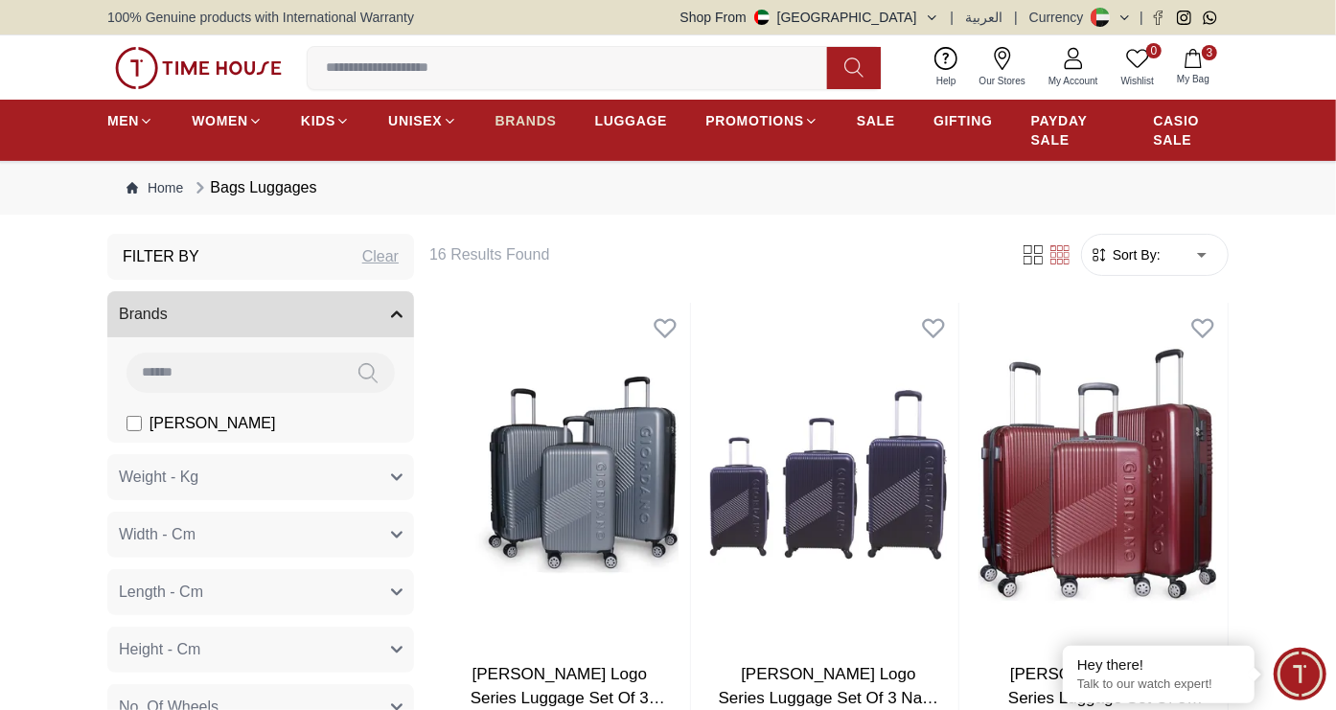
click at [525, 117] on span "BRANDS" at bounding box center [525, 120] width 61 height 19
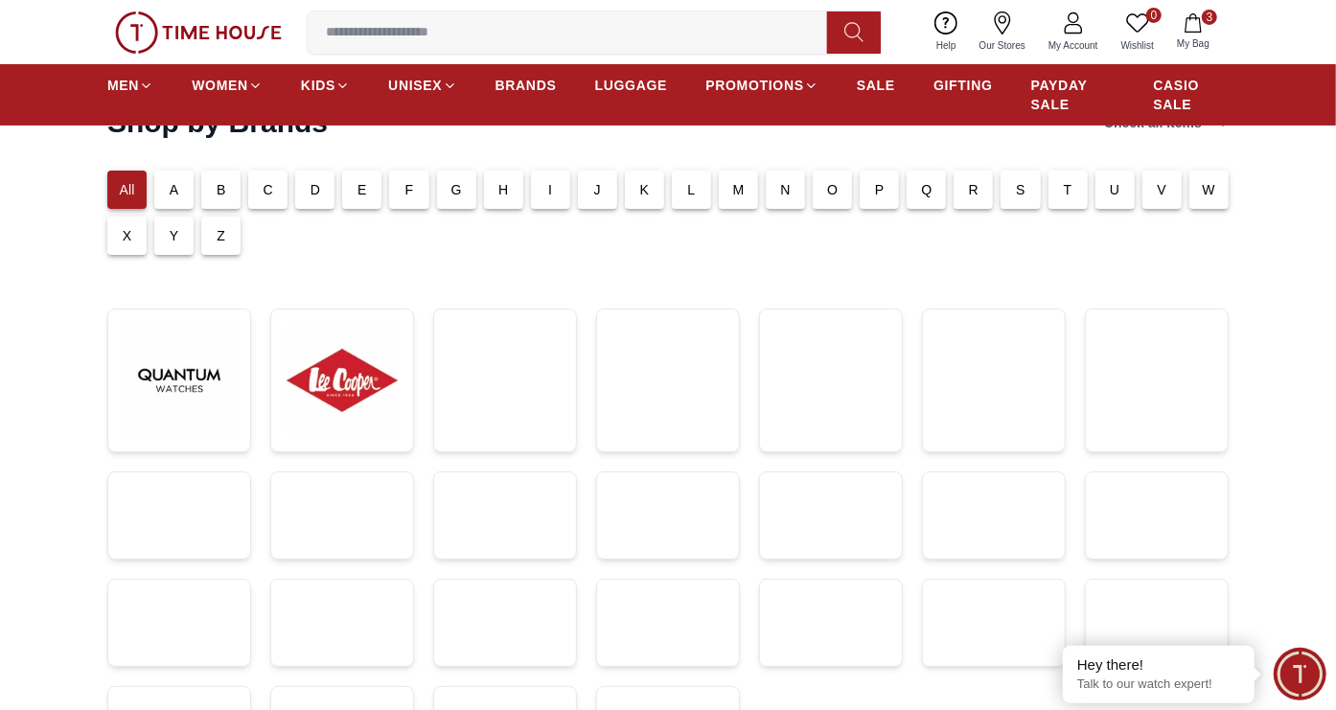
scroll to position [126, 0]
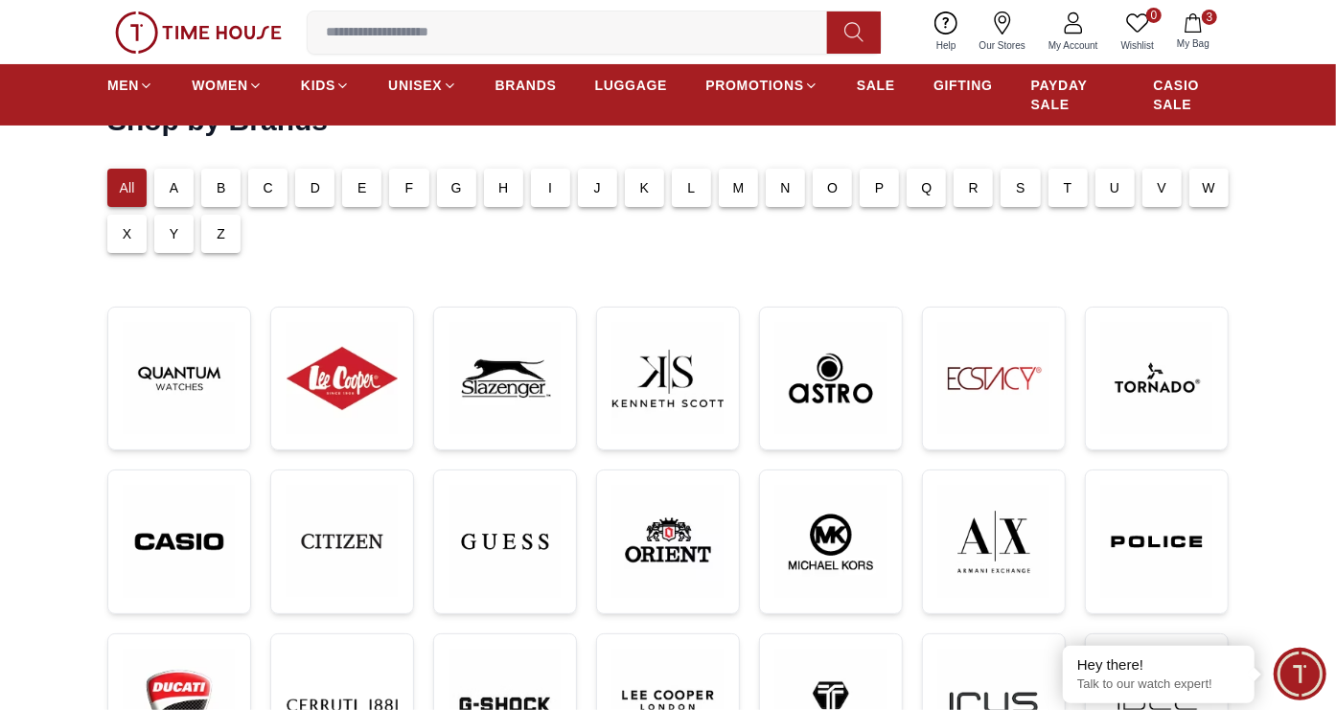
click at [411, 194] on p "F" at bounding box center [409, 187] width 9 height 19
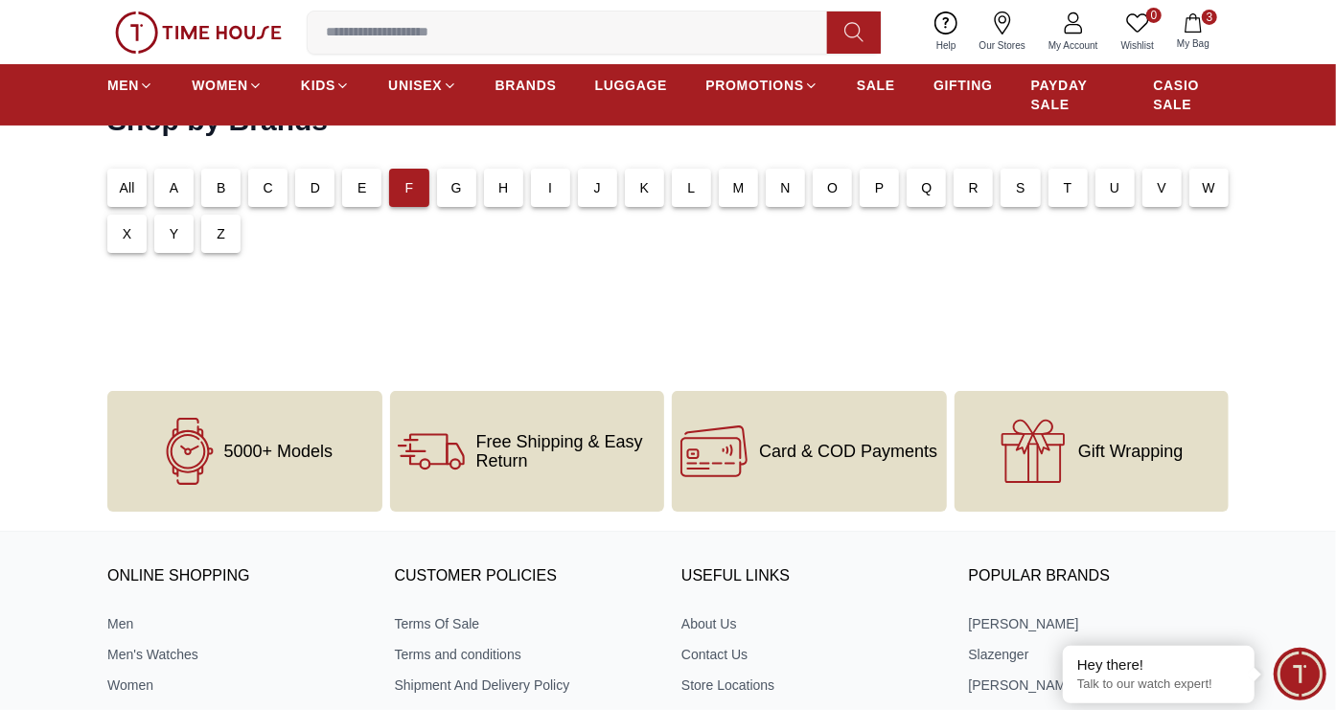
scroll to position [0, 0]
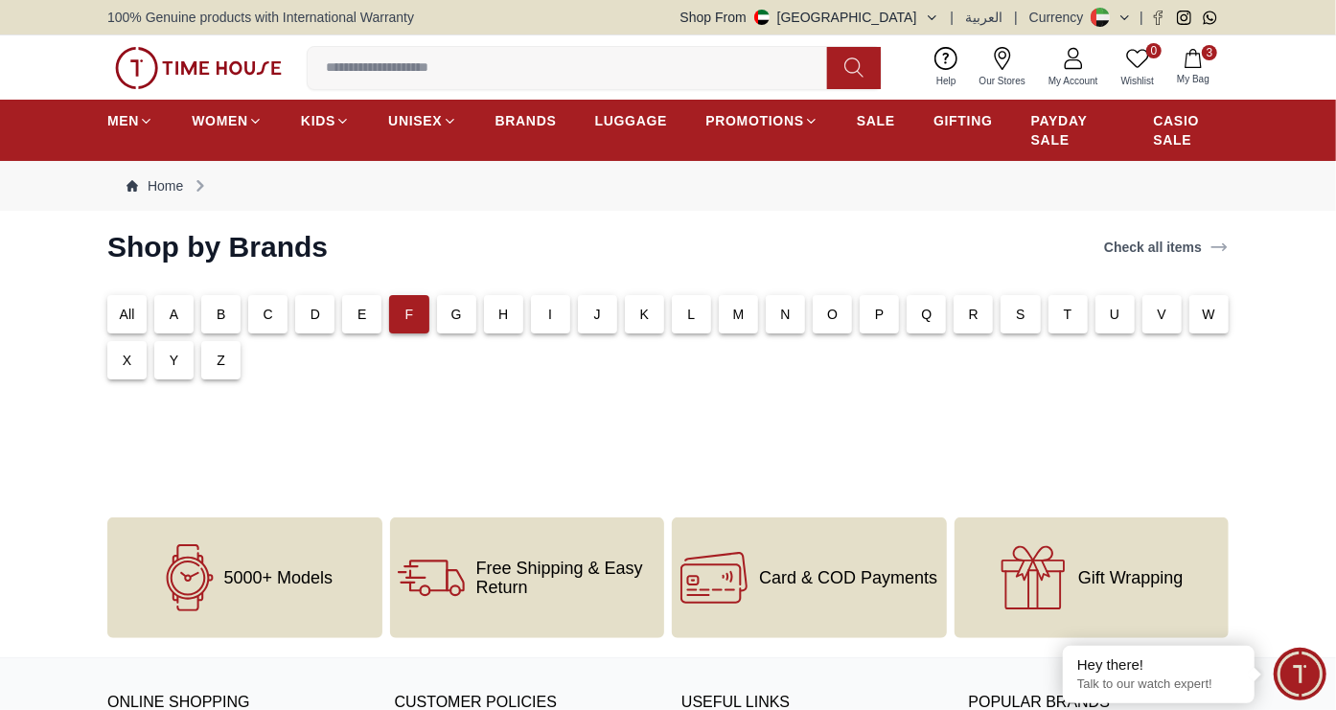
click at [128, 324] on div "All" at bounding box center [126, 314] width 39 height 38
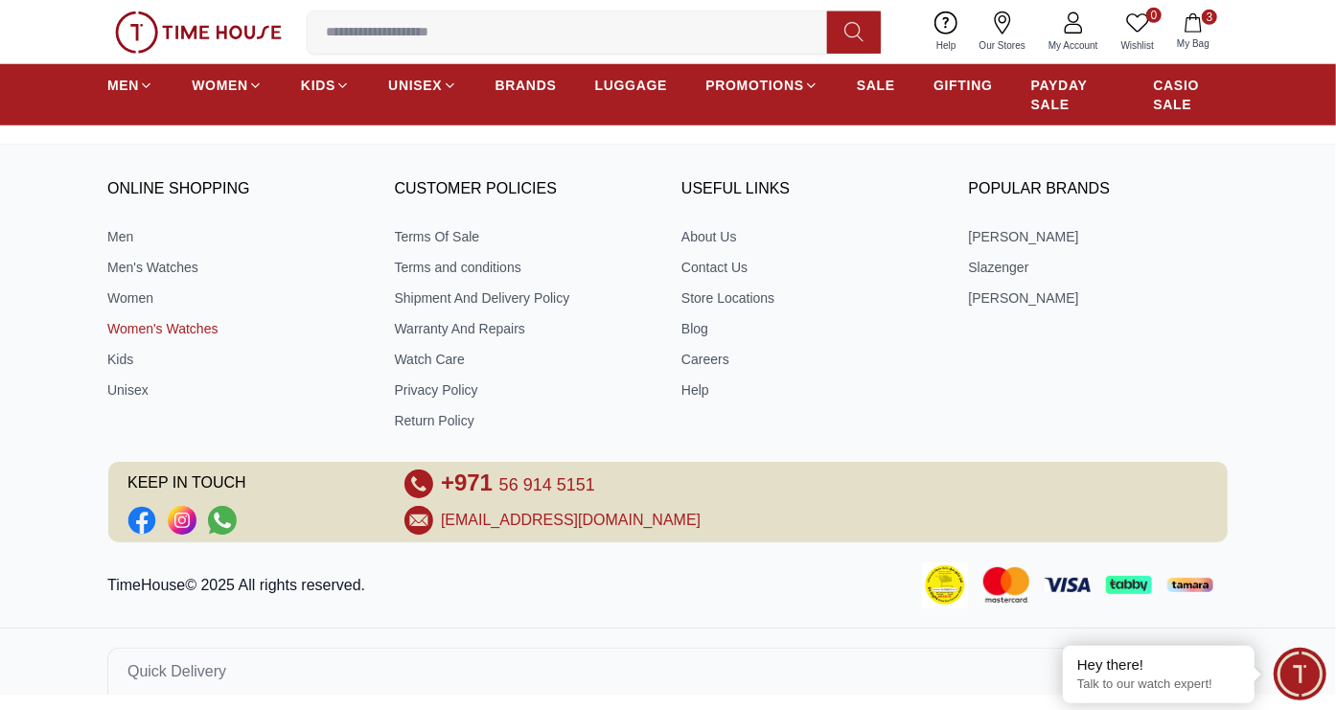
scroll to position [1149, 0]
click at [553, 486] on span "56 914 5151" at bounding box center [547, 483] width 96 height 19
